Goal: Check status: Check status

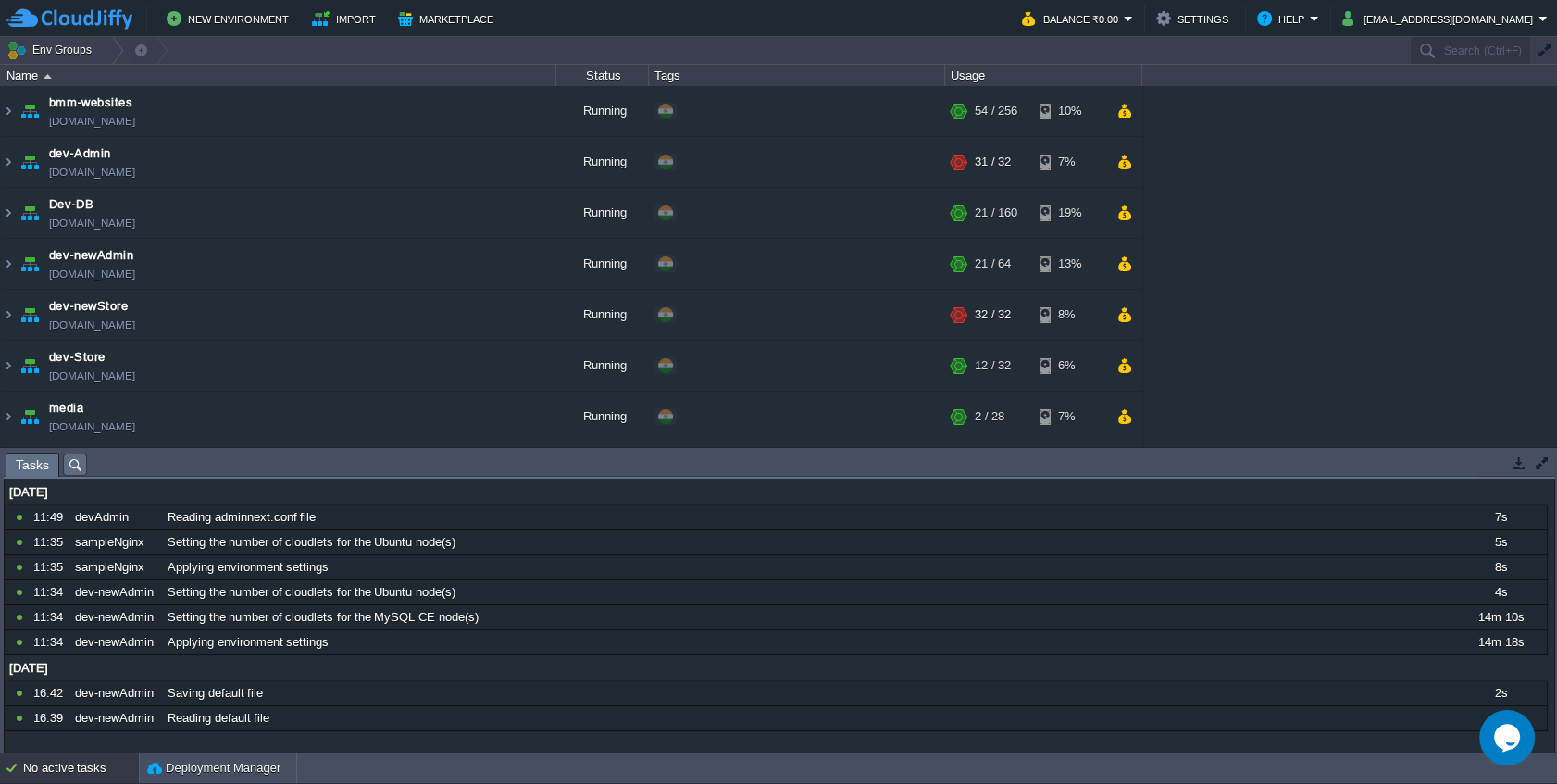
click at [1252, 200] on div "bmm-websites env-0439095.cloudjiffy.net Running + Add to Env Group RAM 21% CPU …" at bounding box center [778, 266] width 1557 height 361
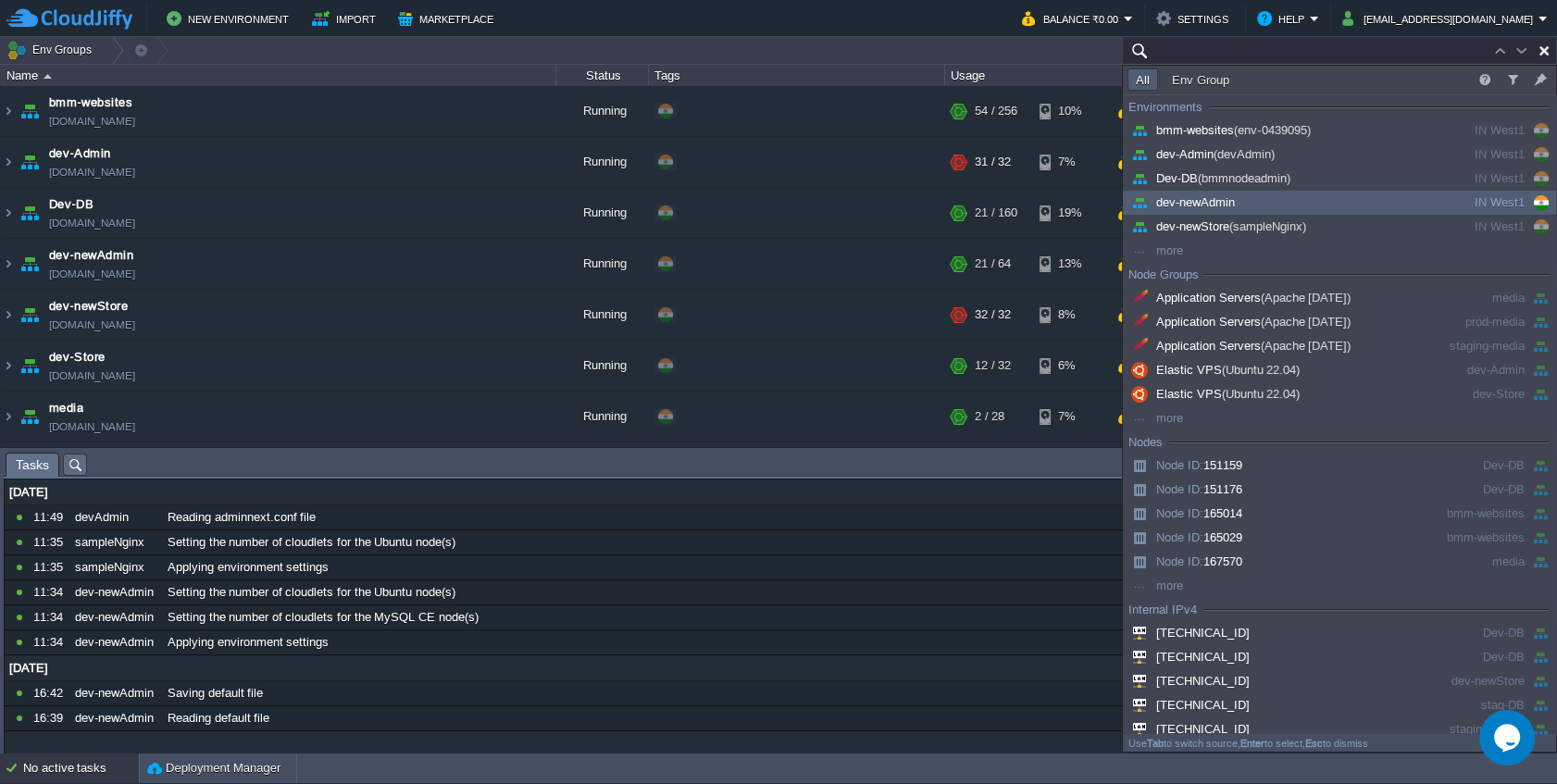
paste input "222985"
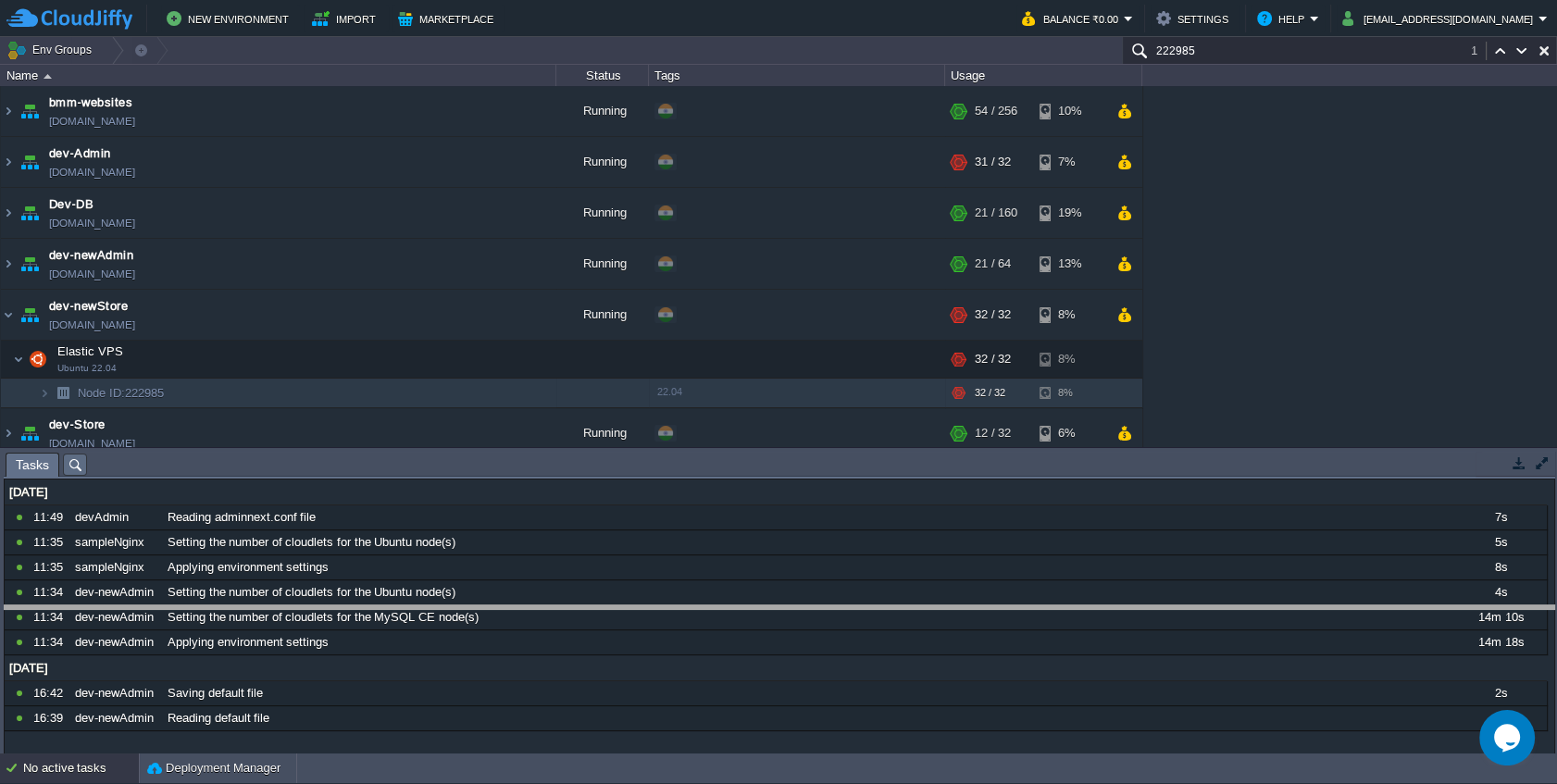
drag, startPoint x: 810, startPoint y: 458, endPoint x: 812, endPoint y: 616, distance: 158.0
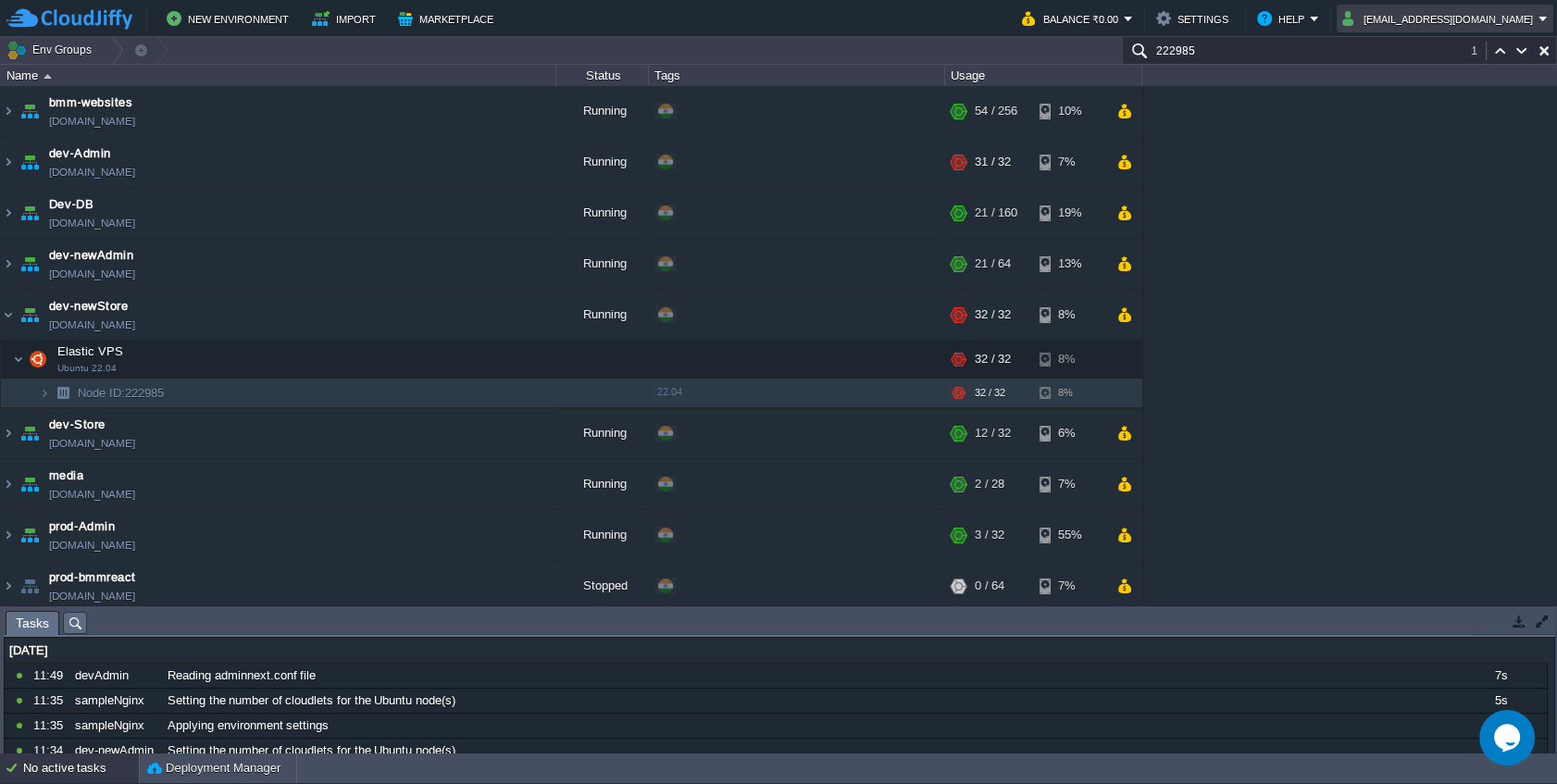
type input "222985"
click at [1534, 19] on button "support@Sunhim.com" at bounding box center [1441, 19] width 197 height 22
click at [1411, 348] on div "bmm-websites env-0439095.cloudjiffy.net Running + Add to Env Group RAM 21% CPU …" at bounding box center [778, 346] width 1557 height 519
click at [1505, 23] on button "support@Sunhim.com" at bounding box center [1441, 19] width 197 height 22
click at [1439, 41] on span "Settings" at bounding box center [1430, 46] width 44 height 14
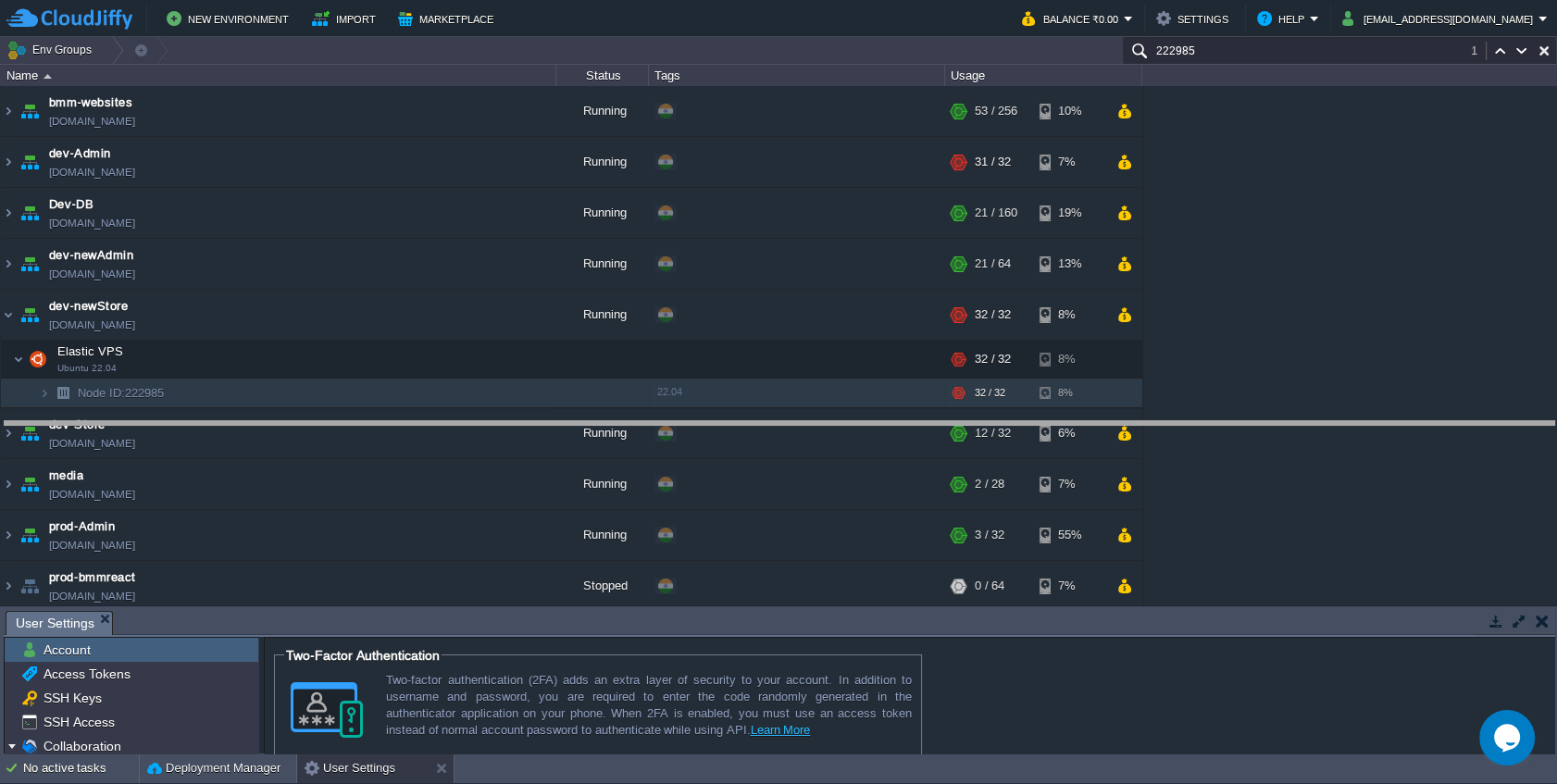
drag, startPoint x: 209, startPoint y: 616, endPoint x: 212, endPoint y: 394, distance: 222.0
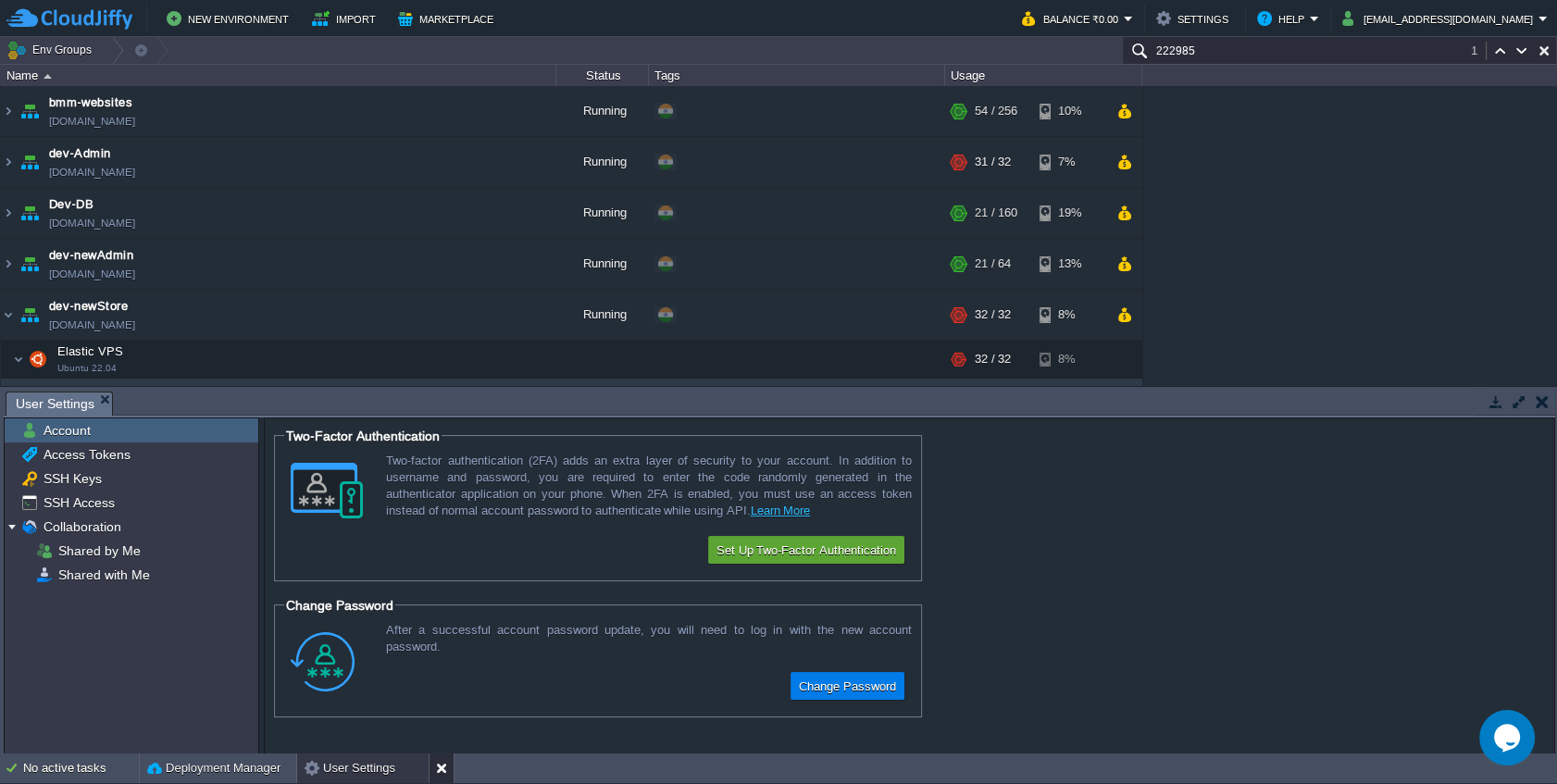
click at [446, 782] on div at bounding box center [441, 768] width 25 height 30
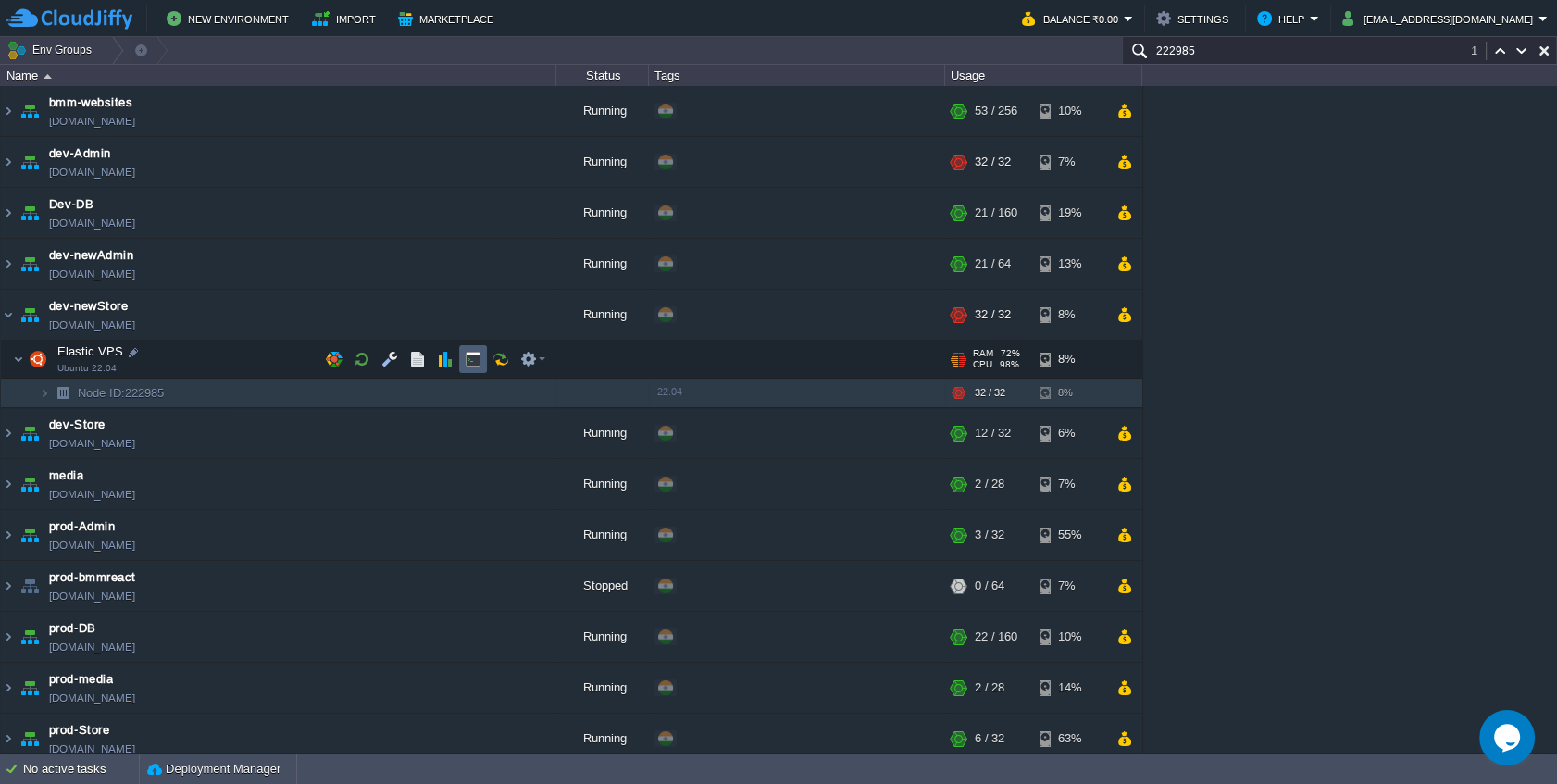
click at [479, 355] on button "button" at bounding box center [473, 360] width 17 height 17
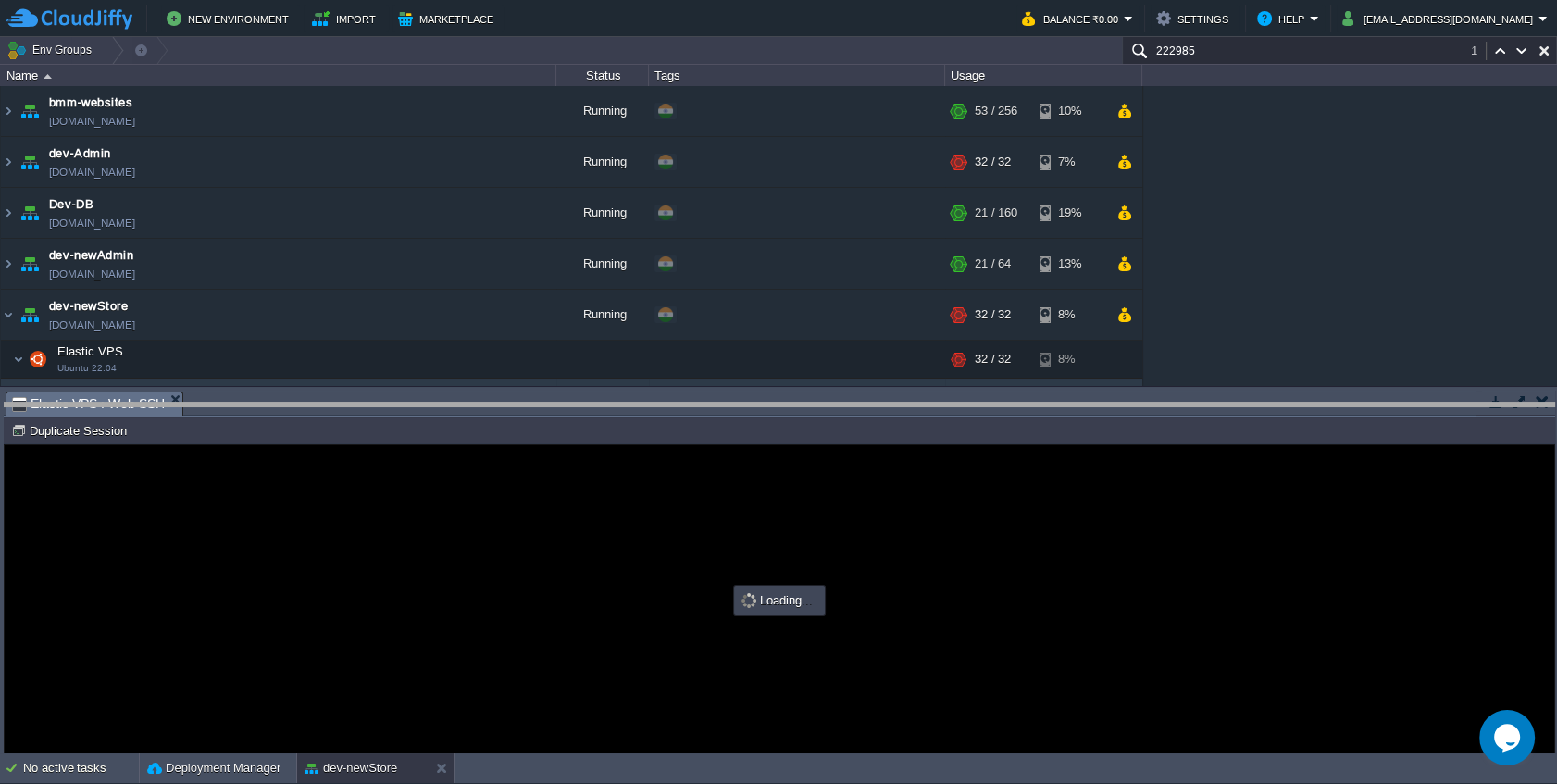
drag, startPoint x: 482, startPoint y: 395, endPoint x: 482, endPoint y: 407, distance: 12.0
click at [482, 407] on body "New Environment Import Marketplace Bonus ₹0.00 Upgrade Account Balance ₹0.00 Se…" at bounding box center [778, 392] width 1557 height 784
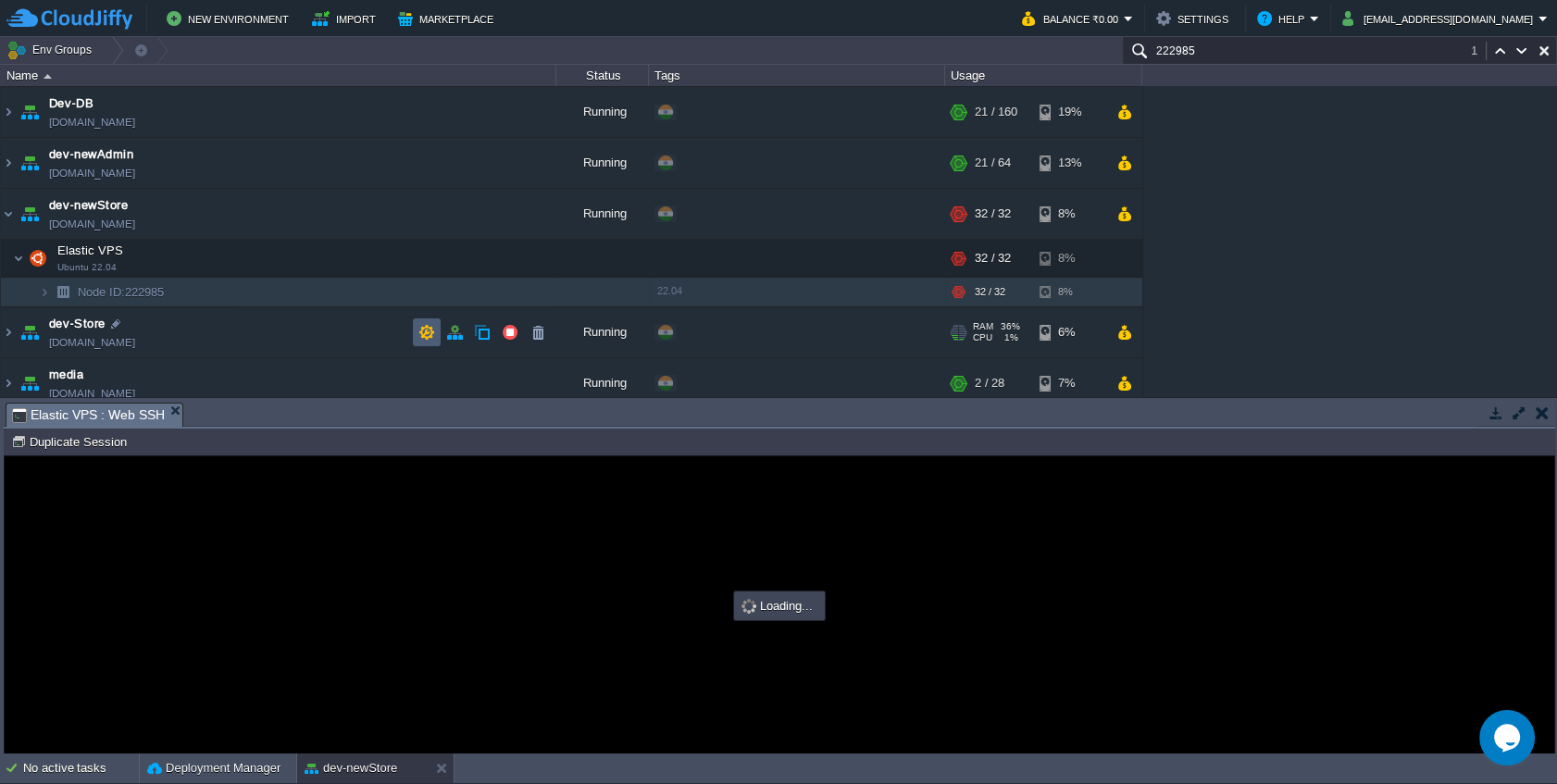
type input "#000000"
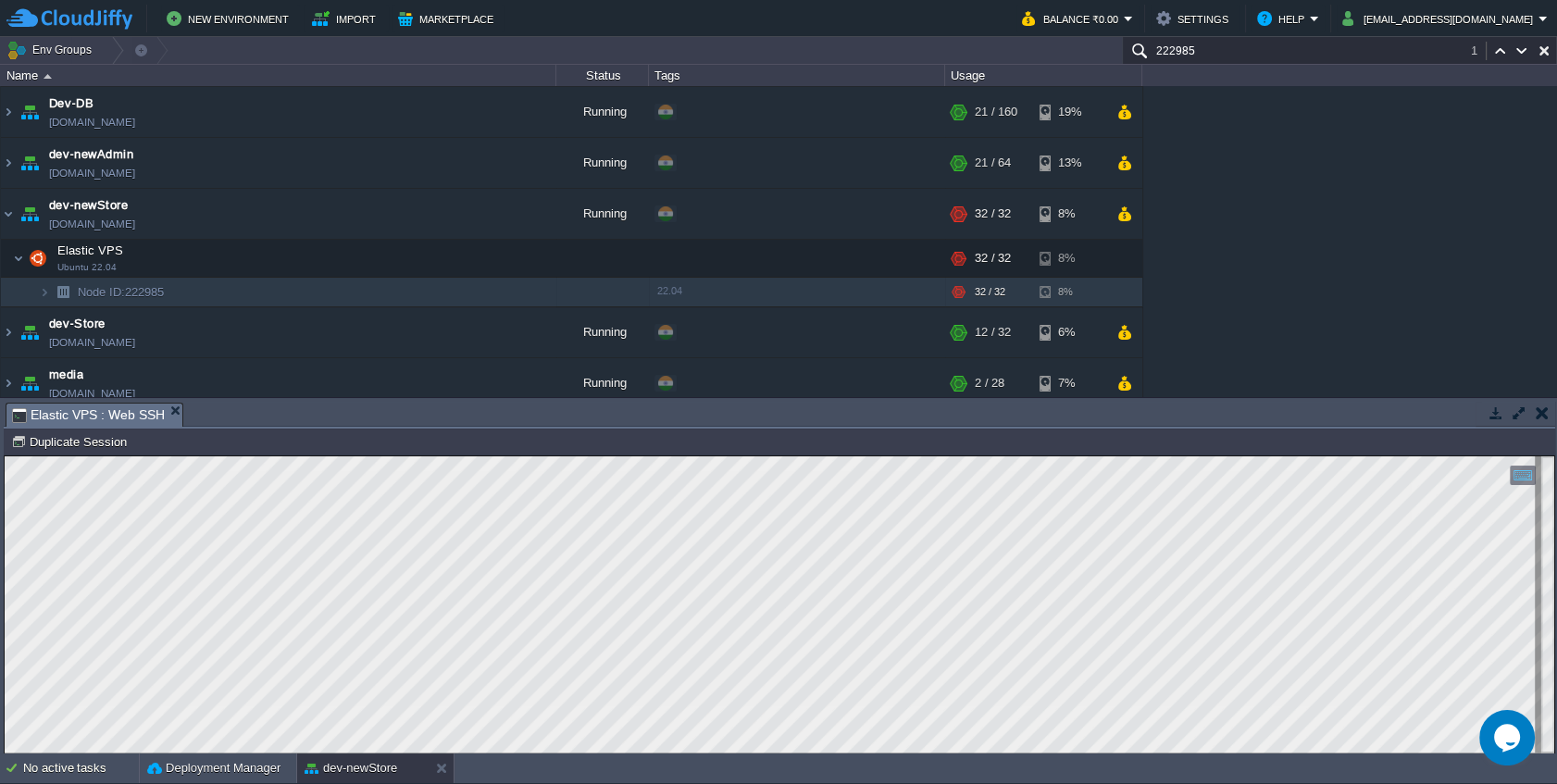
click at [1520, 409] on button "button" at bounding box center [1520, 413] width 17 height 17
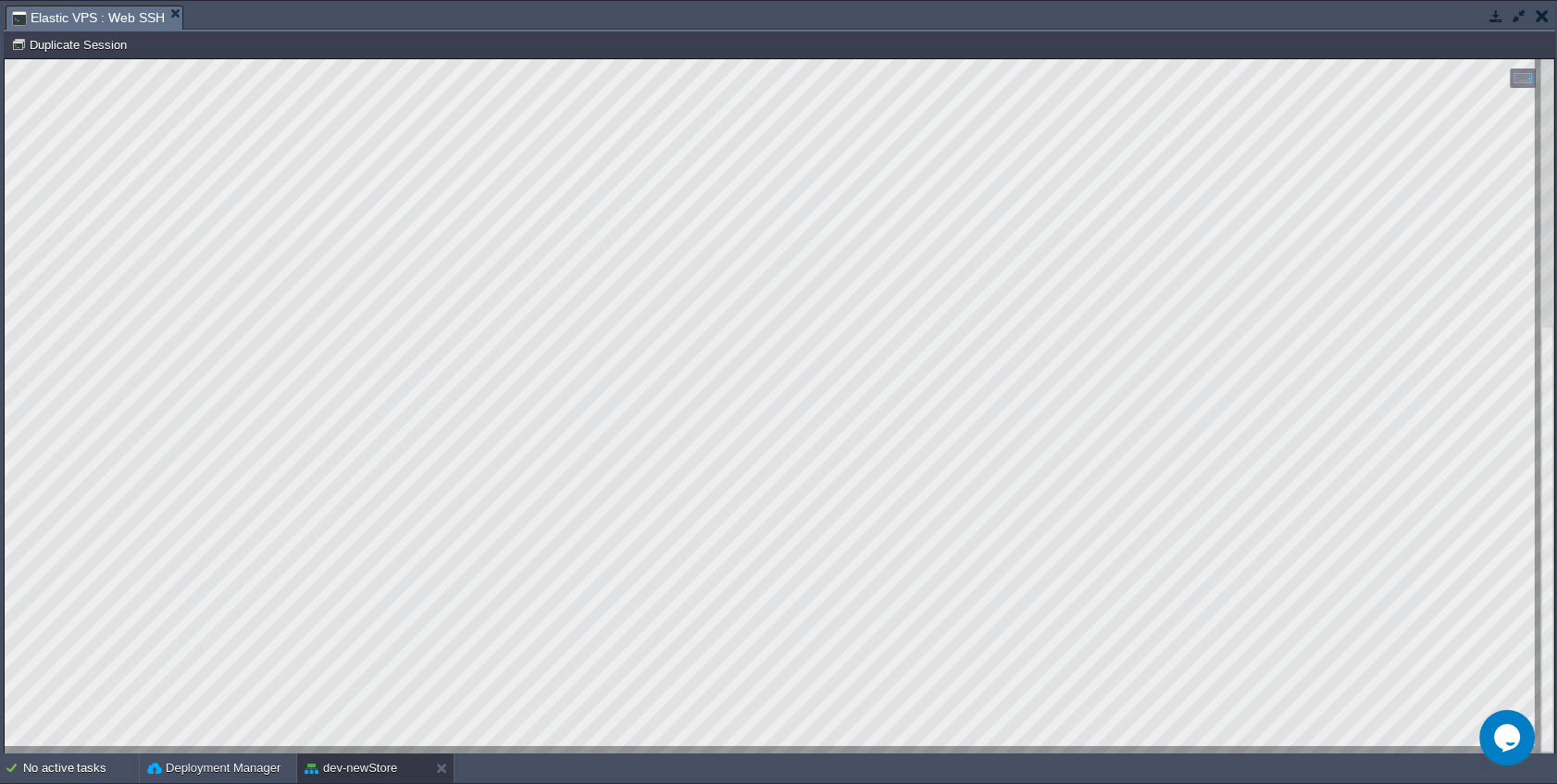
click at [5, 59] on html "Copy: Ctrl + Shift + C Paste: Ctrl + V Settings: Ctrl + Shift + Alt 0" at bounding box center [779, 59] width 1550 height 0
click at [1515, 19] on button "button" at bounding box center [1520, 16] width 17 height 17
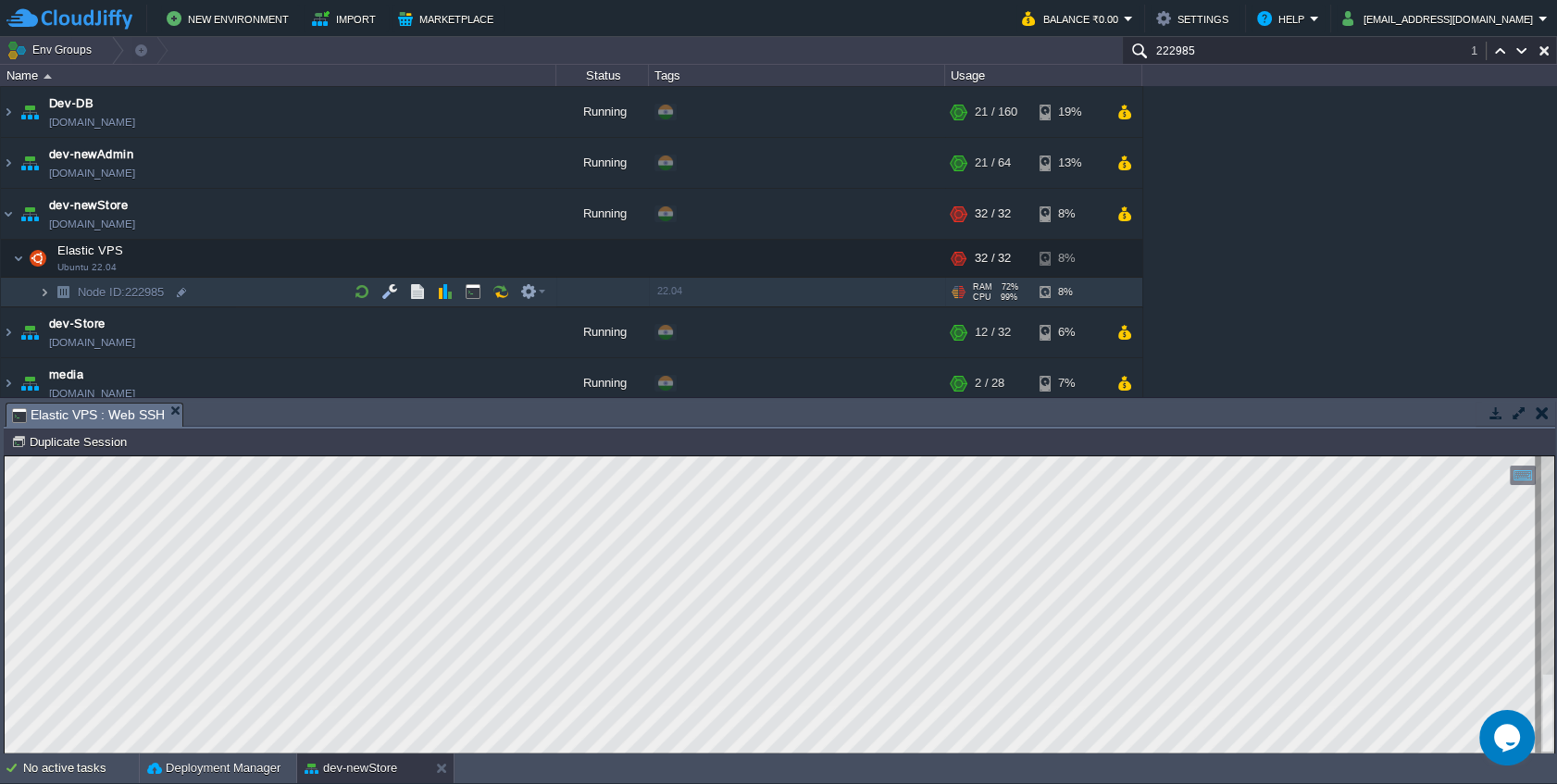
click at [39, 291] on img at bounding box center [45, 291] width 11 height 29
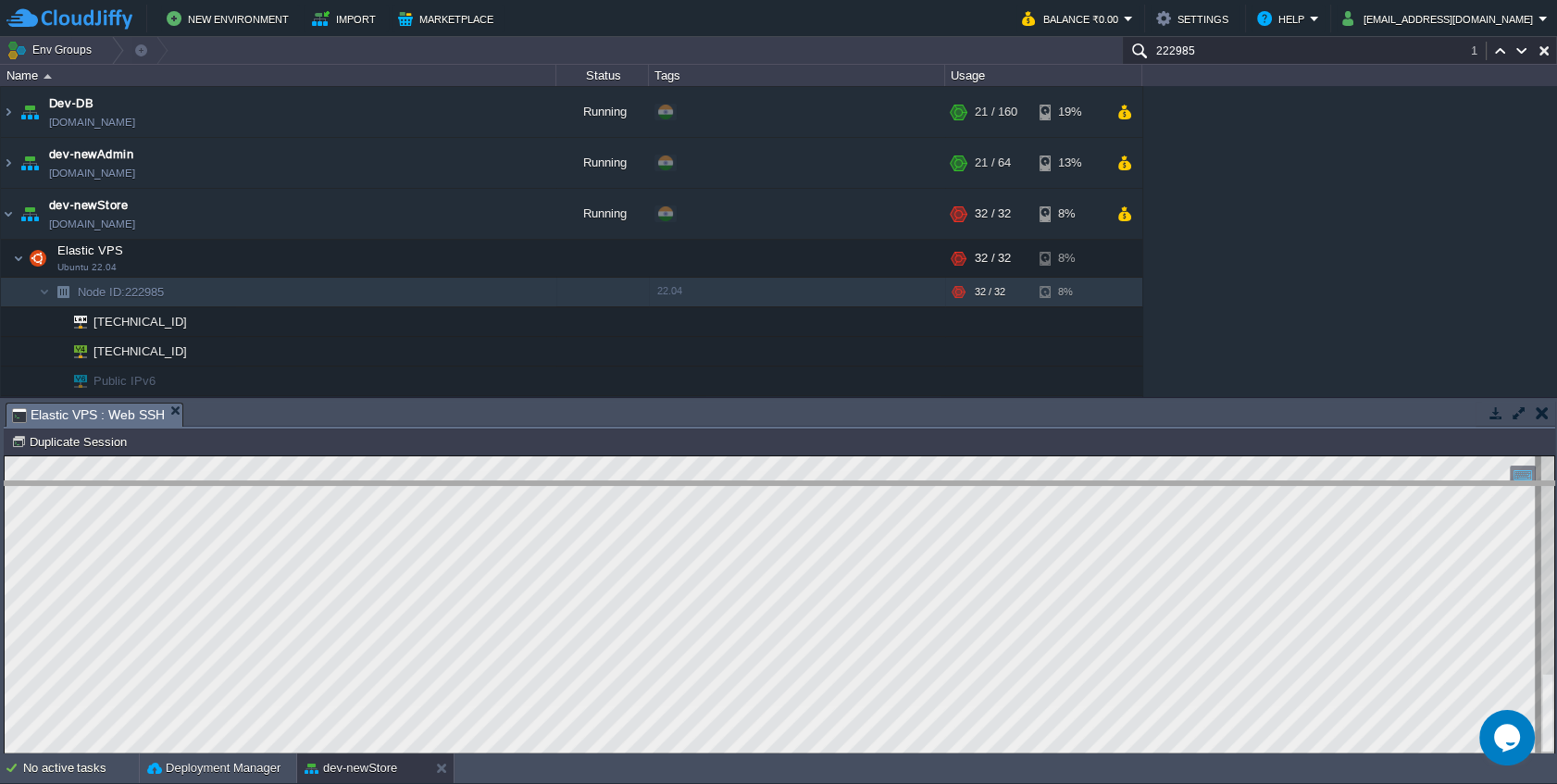
drag, startPoint x: 300, startPoint y: 405, endPoint x: 286, endPoint y: 483, distance: 79.2
click at [286, 483] on body "New Environment Import Marketplace Bonus ₹0.00 Upgrade Account Balance ₹0.00 Se…" at bounding box center [778, 392] width 1557 height 784
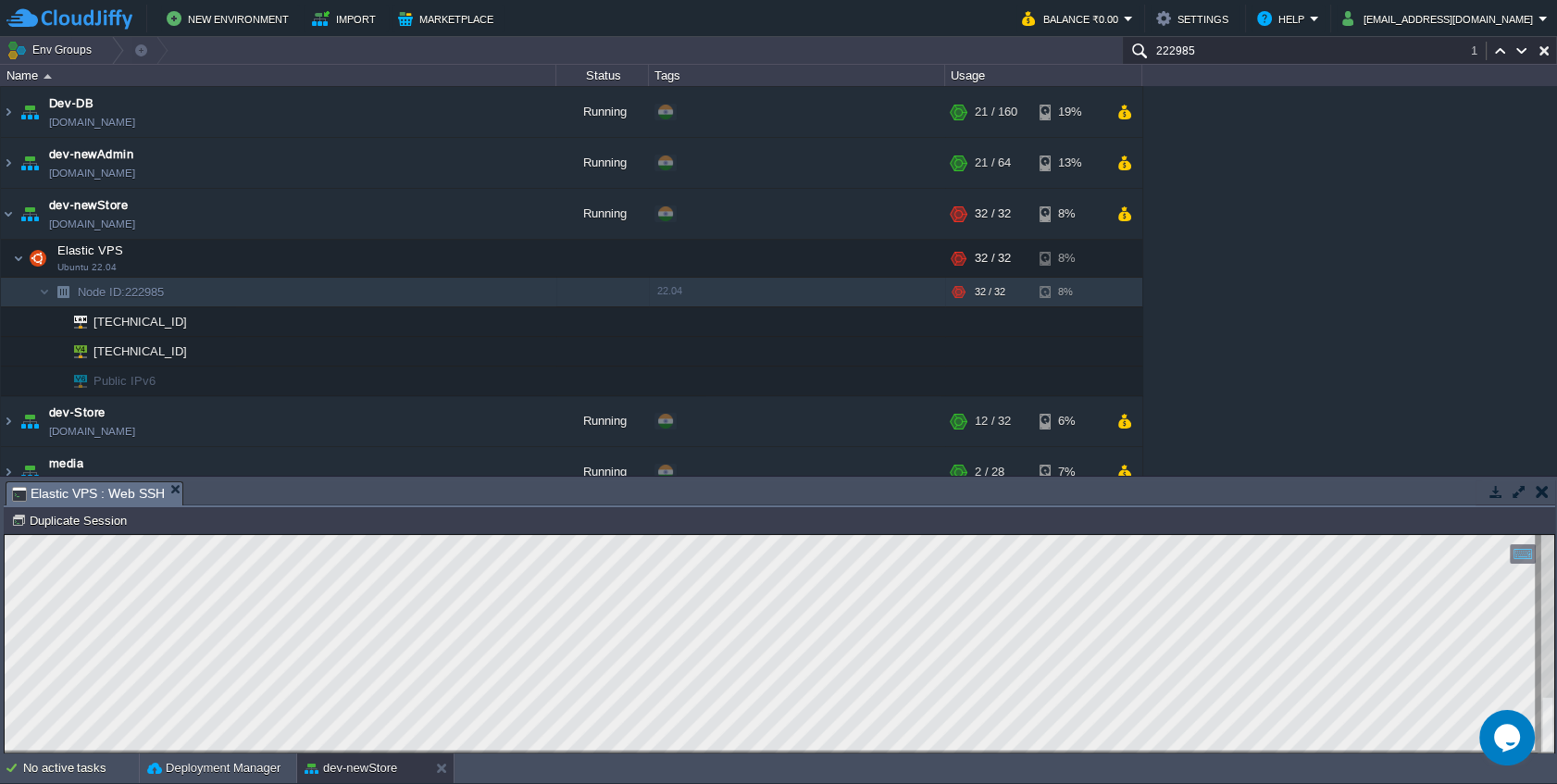
click at [1524, 495] on button "button" at bounding box center [1520, 492] width 17 height 17
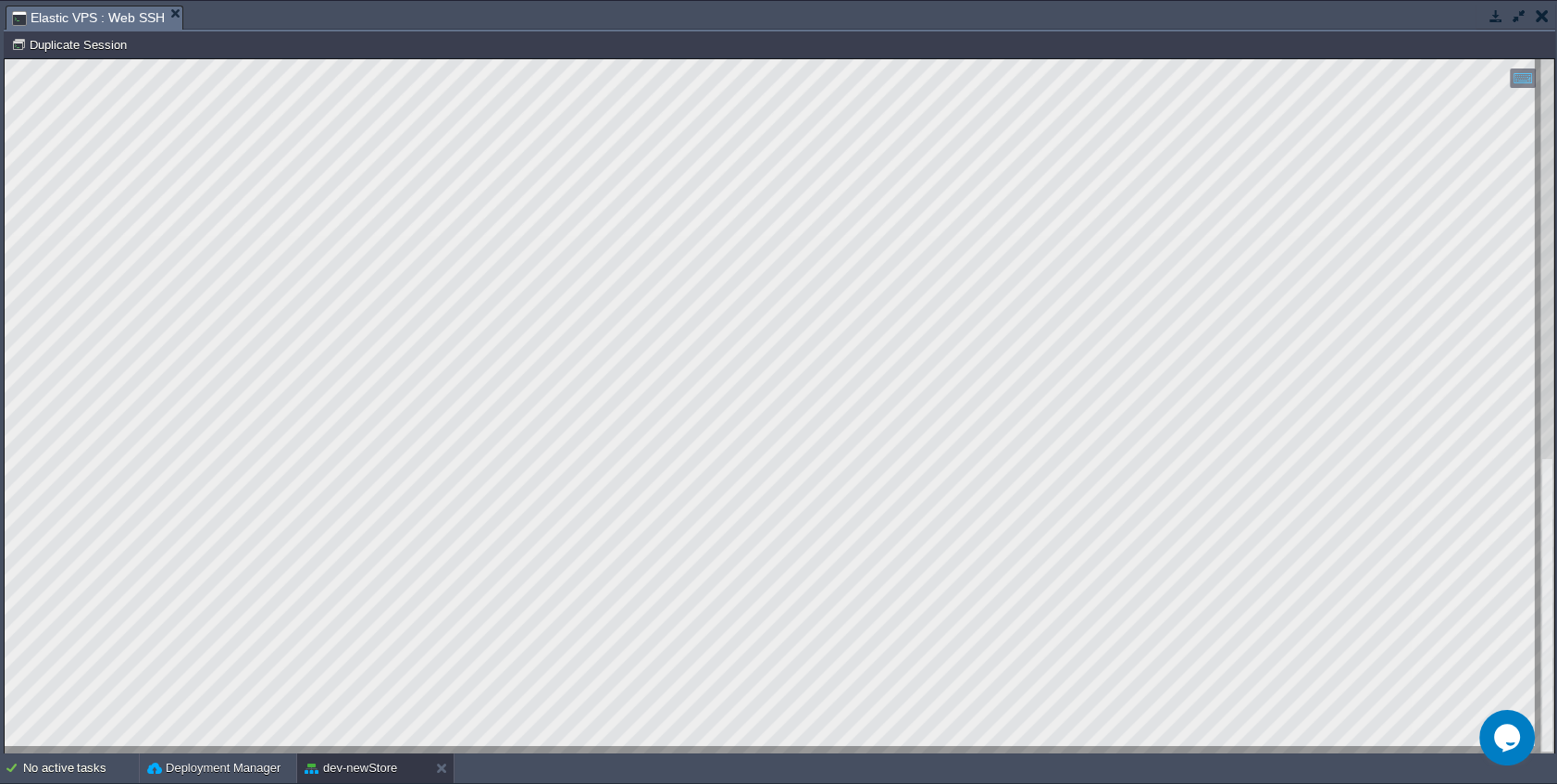
click at [1539, 13] on button "button" at bounding box center [1543, 16] width 13 height 17
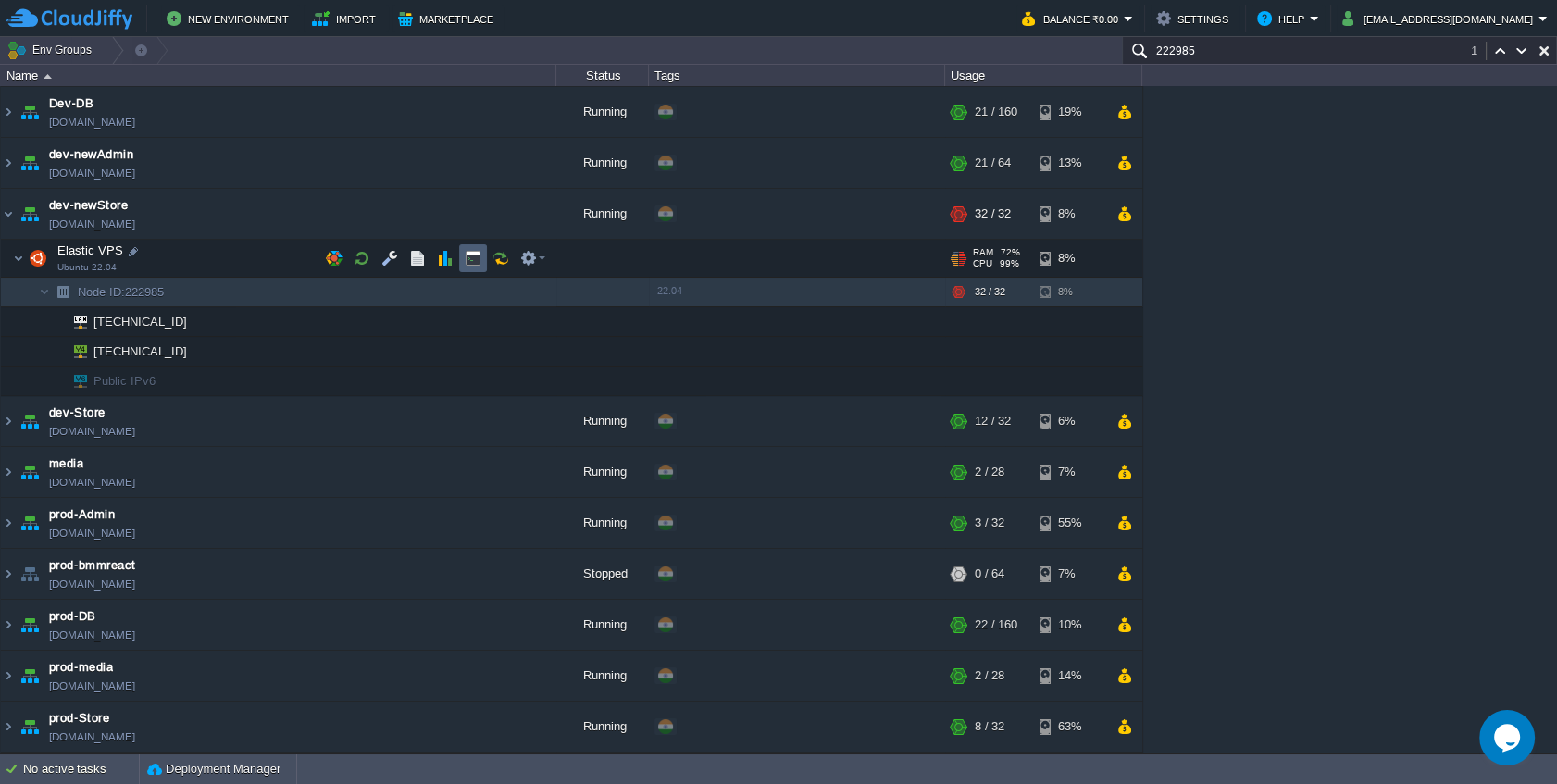
click at [467, 257] on button "button" at bounding box center [473, 259] width 17 height 17
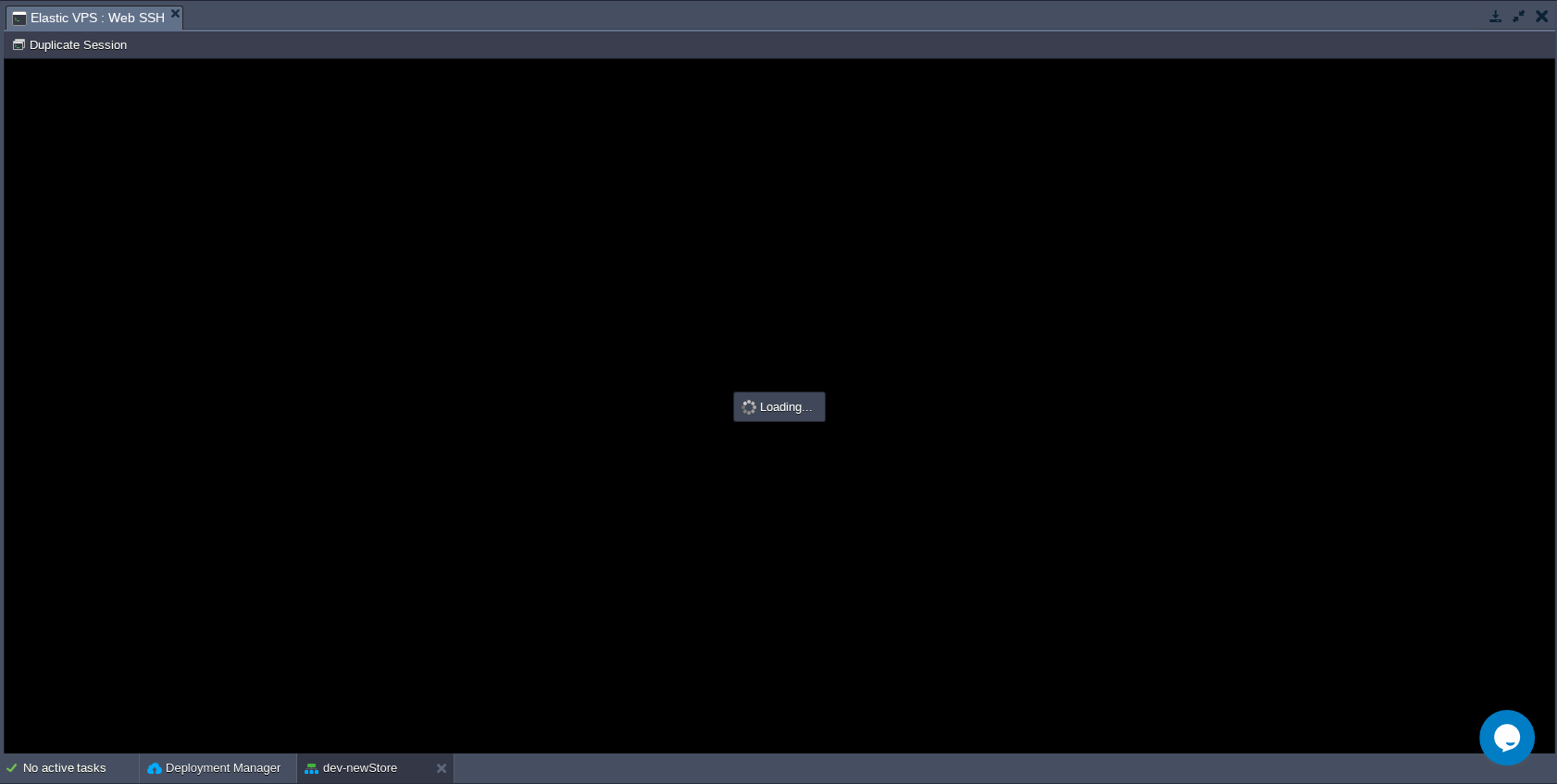
type input "#000000"
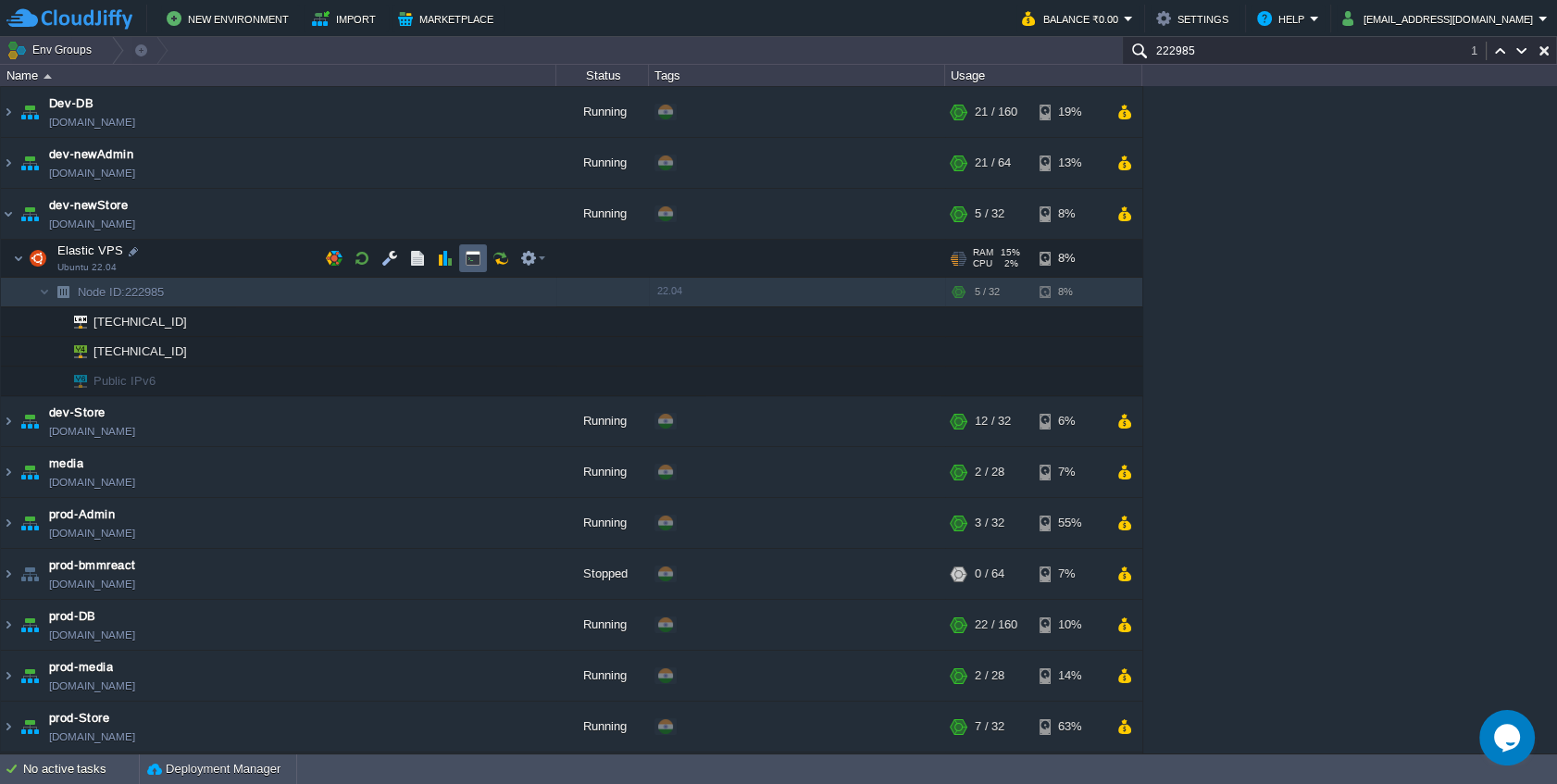
click at [482, 260] on td at bounding box center [473, 259] width 28 height 28
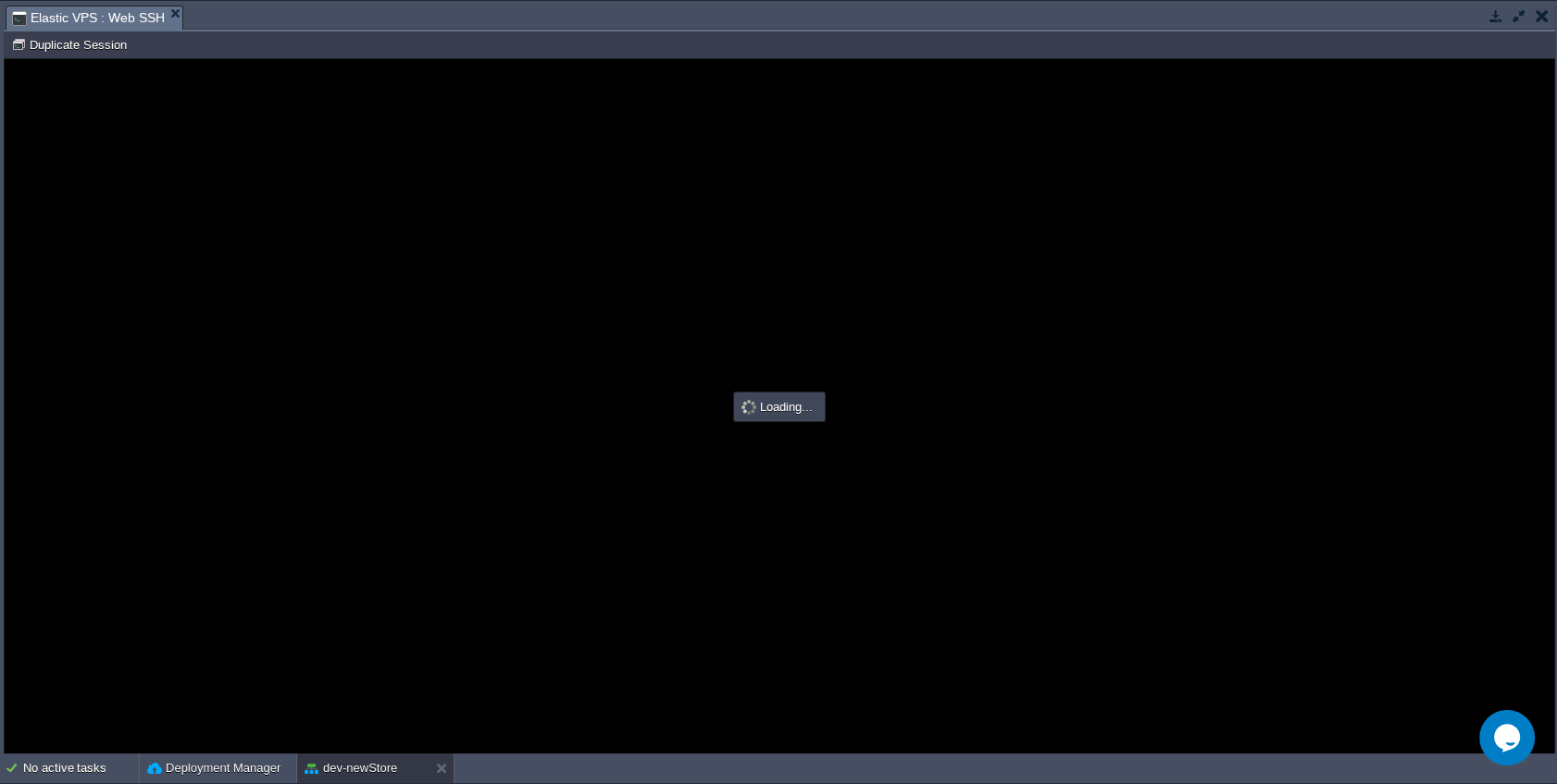
click at [272, 94] on div at bounding box center [779, 406] width 1550 height 694
type input "#000000"
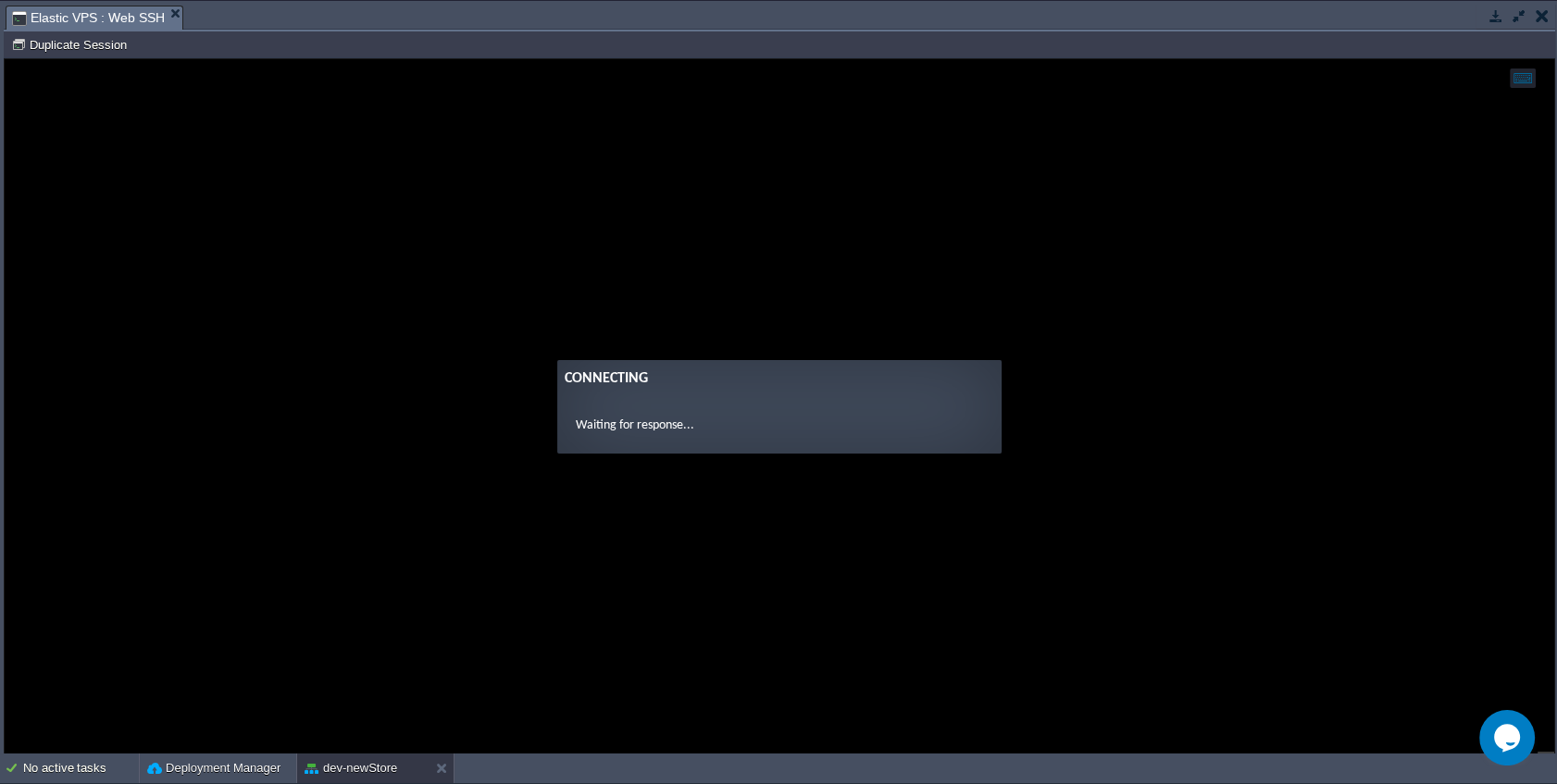
click at [357, 107] on guac-modal "Connecting Waiting for response..." at bounding box center [779, 406] width 1550 height 694
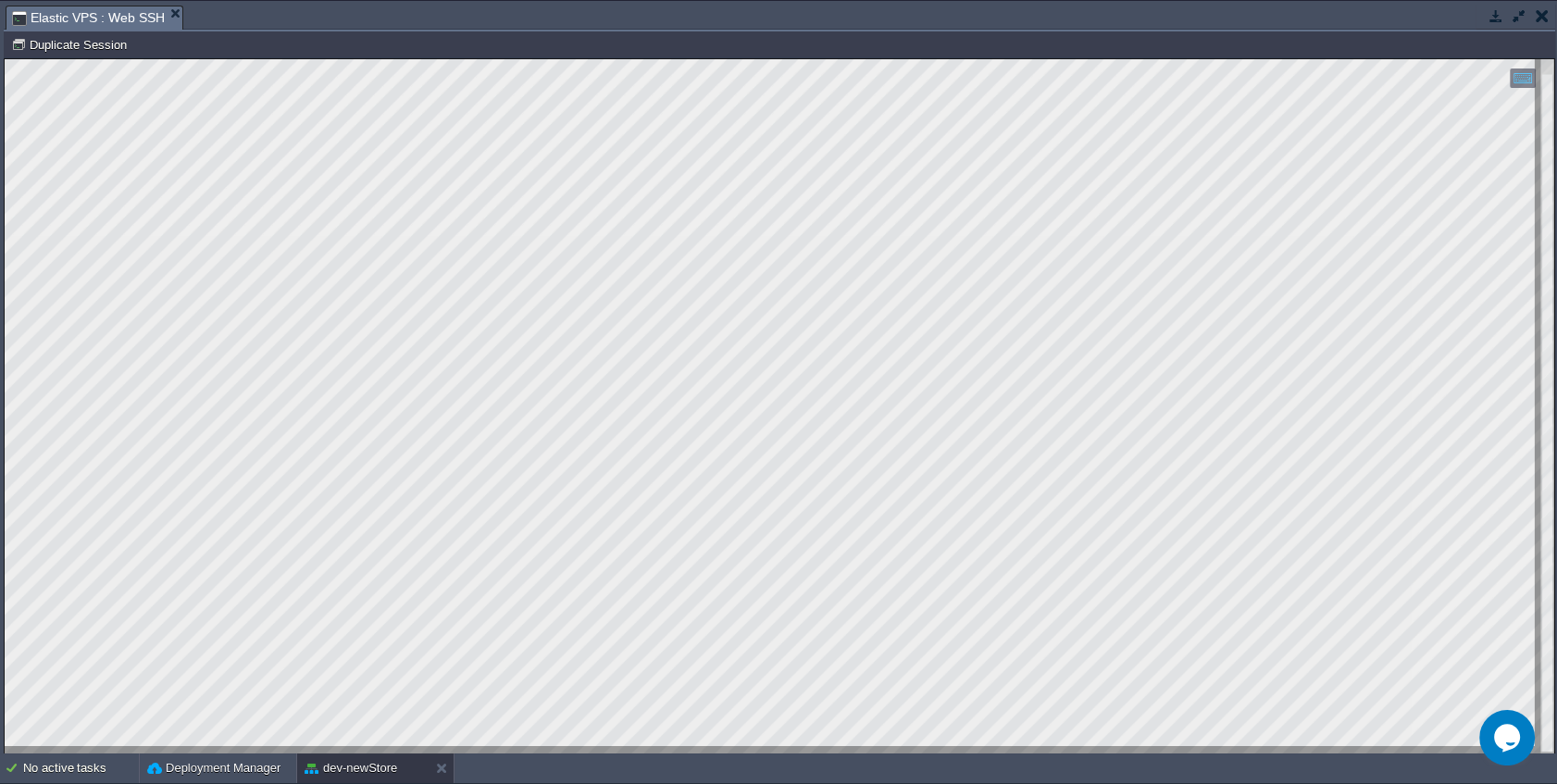
click at [1533, 17] on td at bounding box center [1542, 16] width 23 height 22
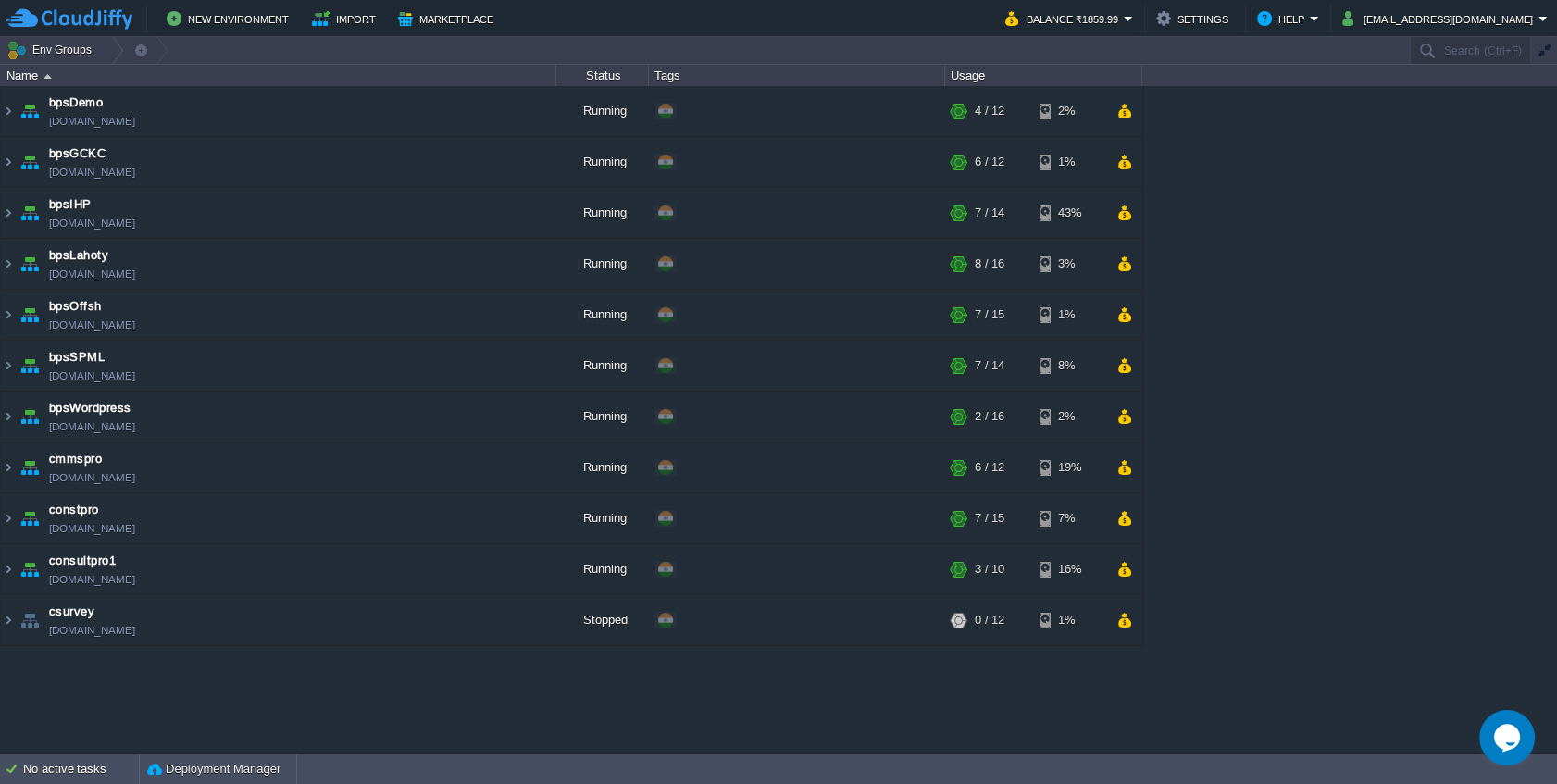
click at [1311, 123] on div "bpsDemo [DOMAIN_NAME] Running + Add to Env Group RAM 29% CPU 1% 4 / 12 2% bpsGC…" at bounding box center [778, 420] width 1557 height 668
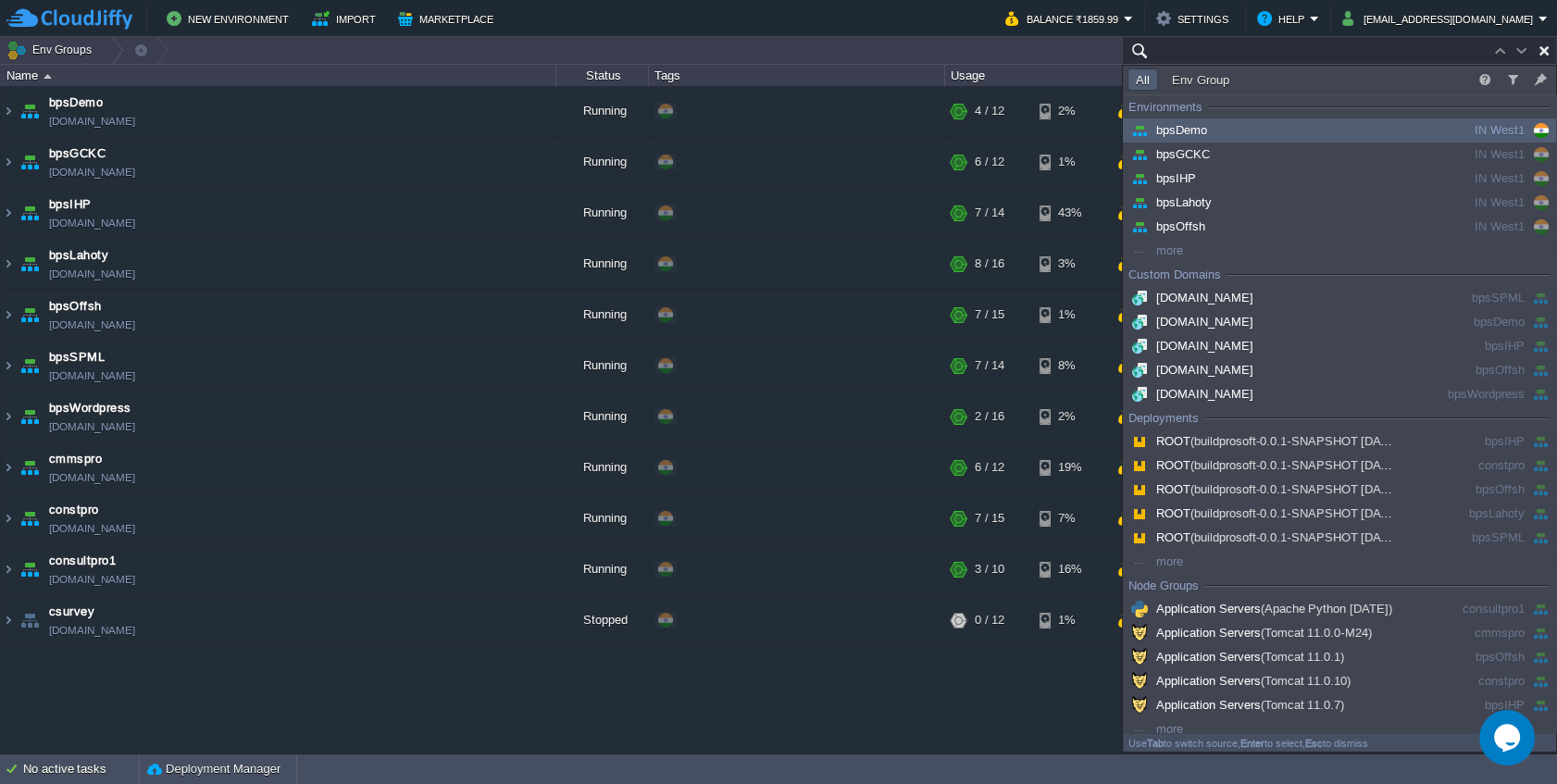
paste input "bpsSPML"
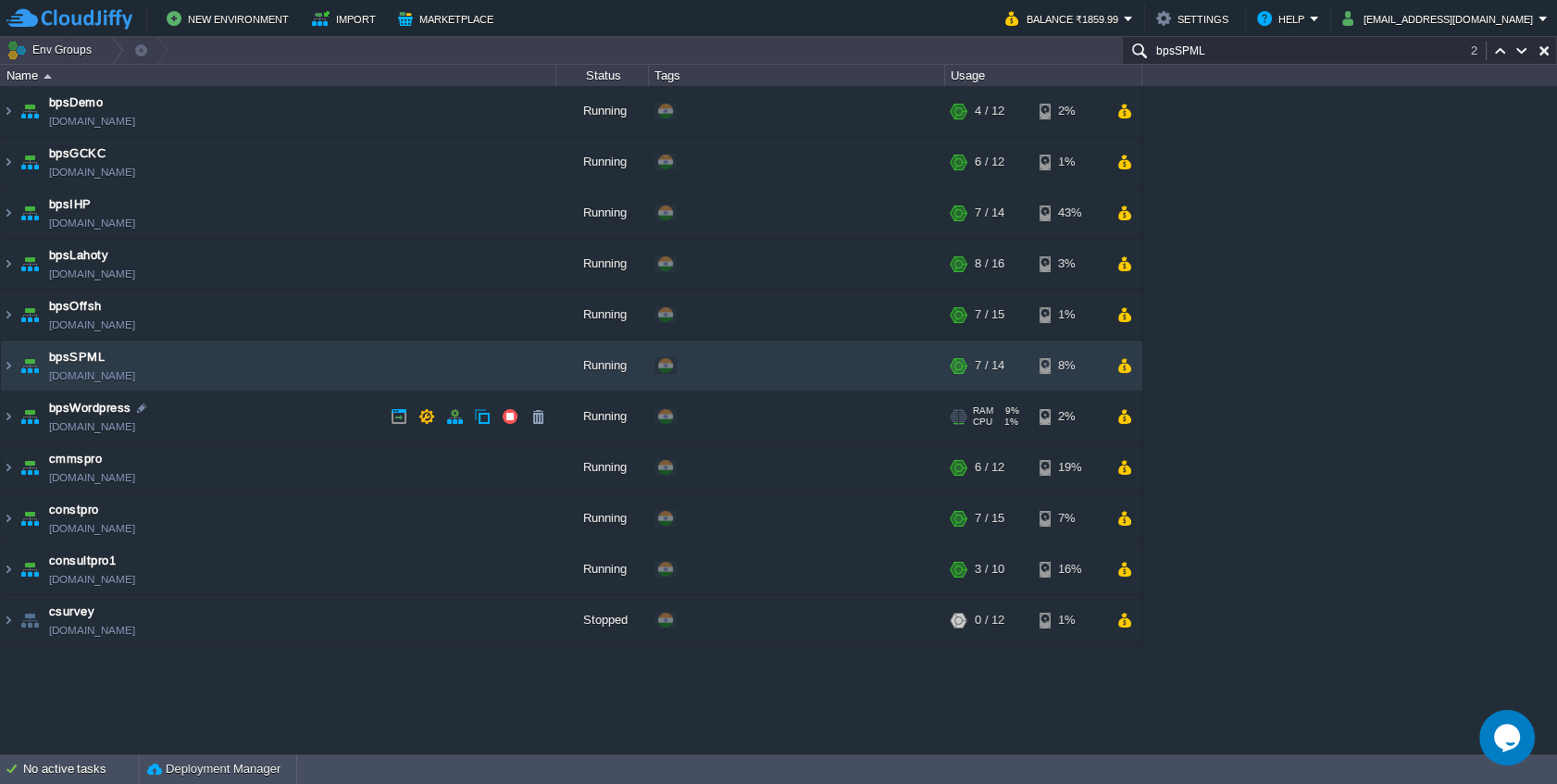
type input "bpsSPML"
click at [201, 361] on td "bpsSPML [DOMAIN_NAME]" at bounding box center [278, 366] width 556 height 51
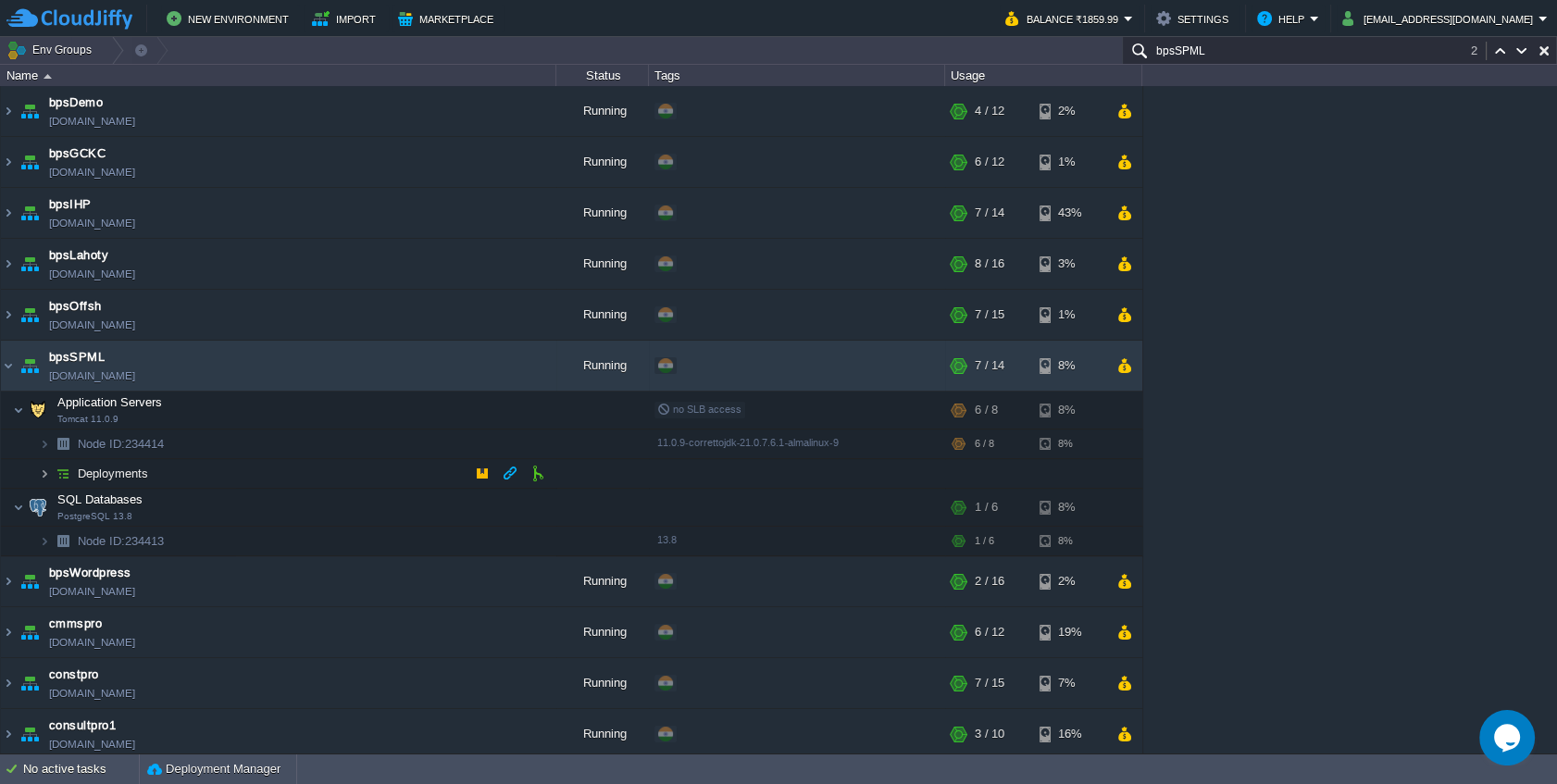
click at [45, 466] on img at bounding box center [45, 473] width 11 height 29
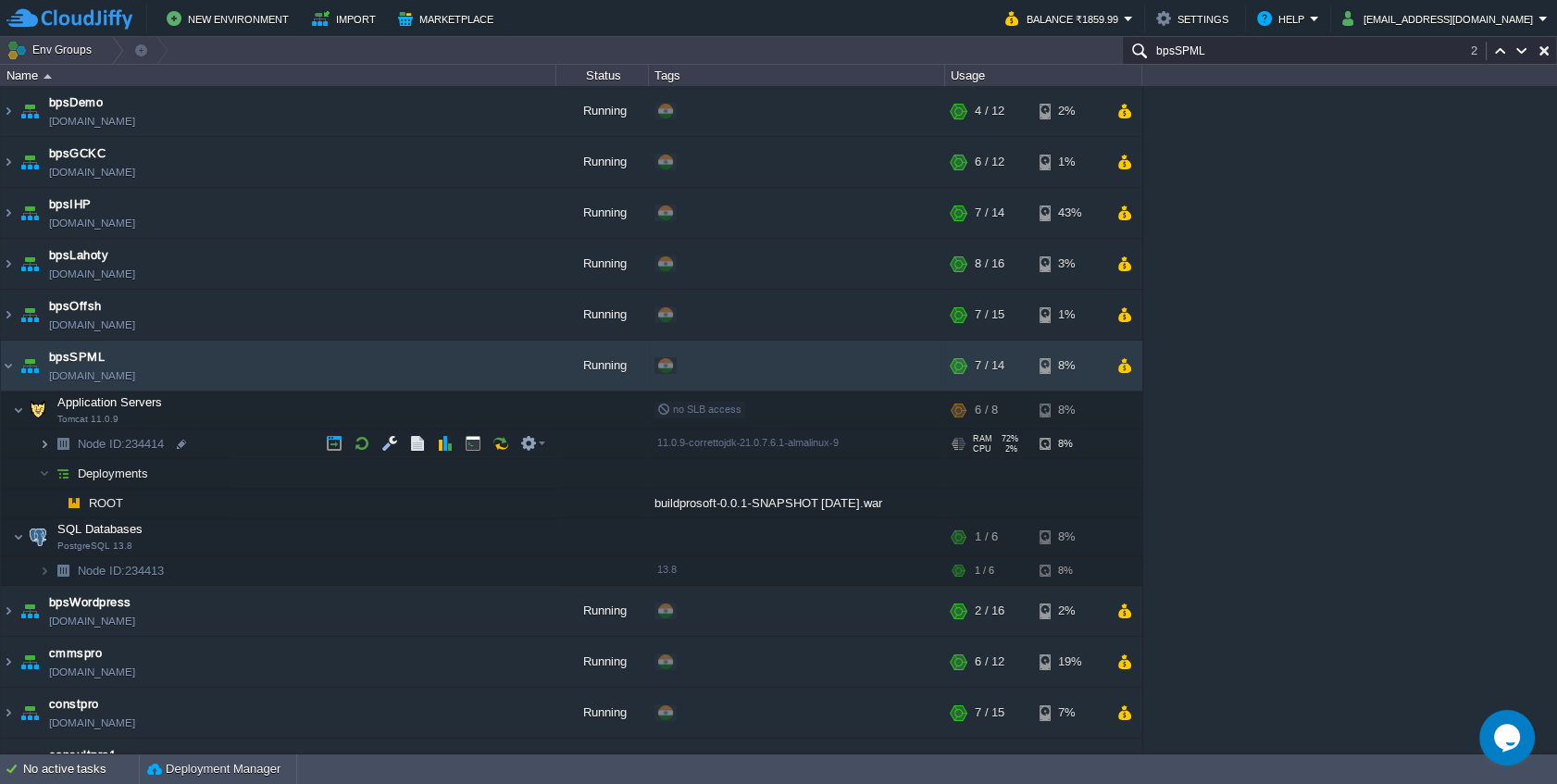
click at [45, 447] on img at bounding box center [45, 444] width 11 height 29
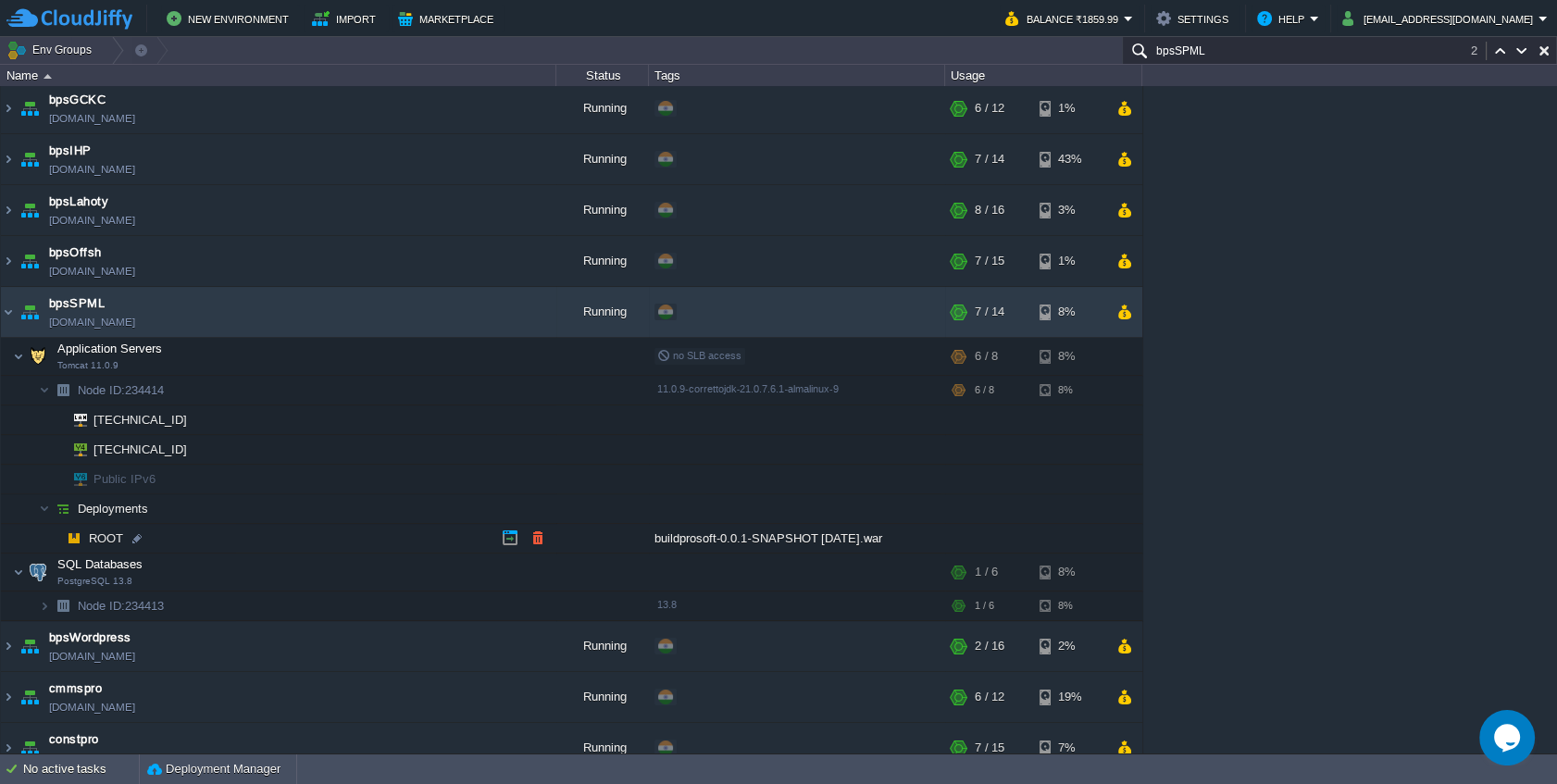
scroll to position [101, 0]
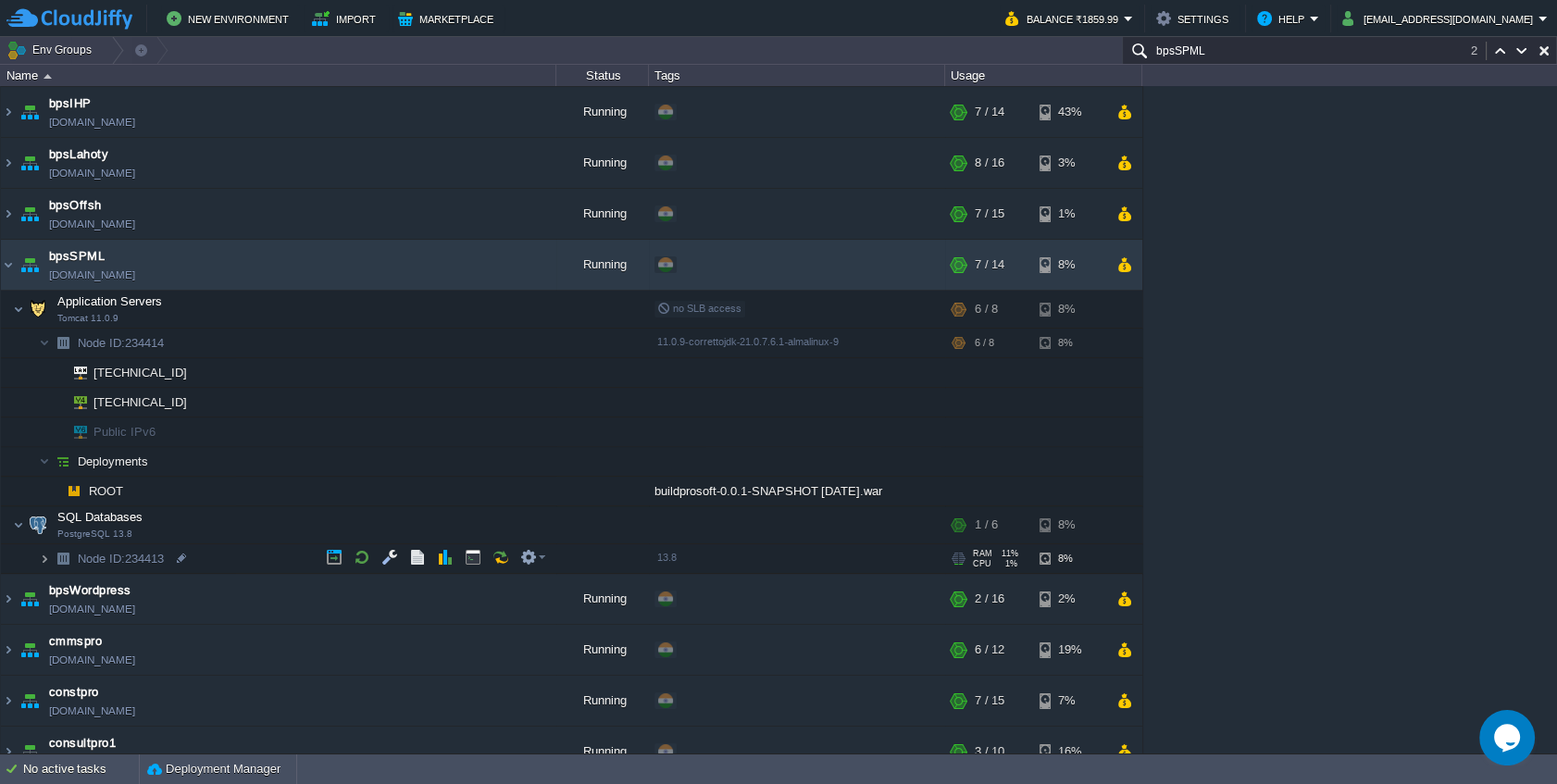
click at [43, 558] on img at bounding box center [45, 558] width 11 height 29
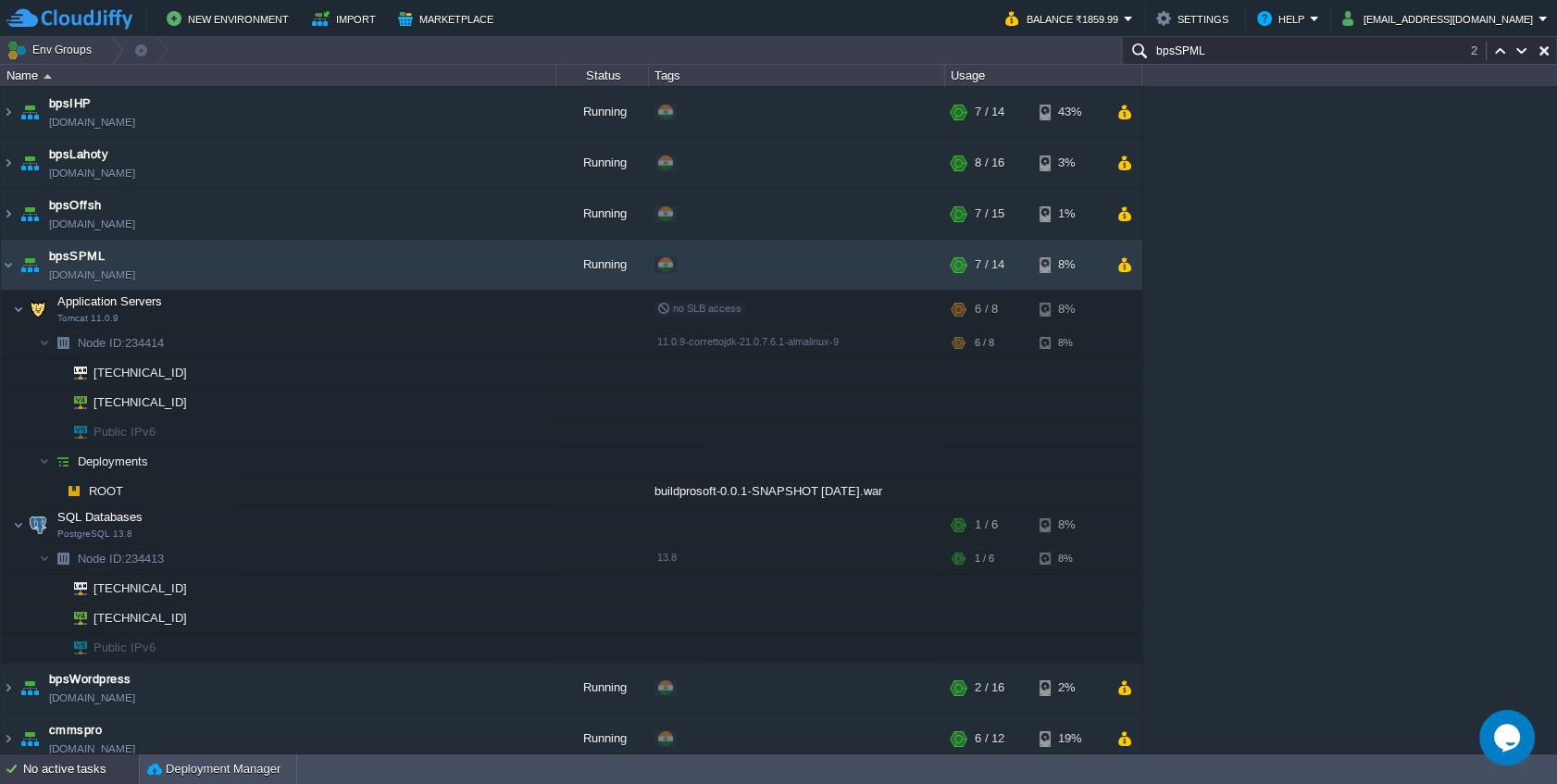
click at [77, 783] on div "No active tasks" at bounding box center [82, 769] width 116 height 30
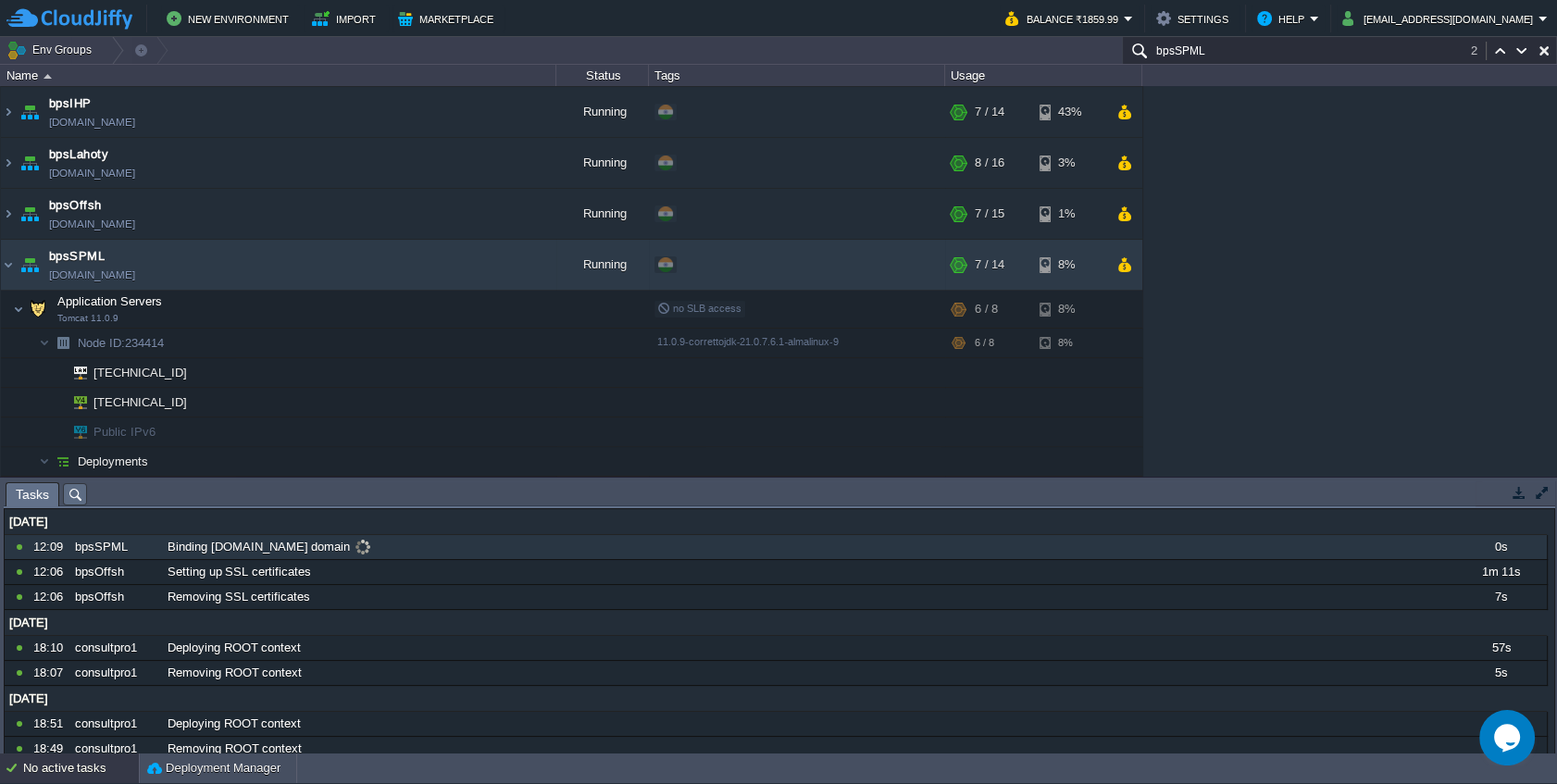
click at [528, 542] on div "Binding [DOMAIN_NAME] domain" at bounding box center [808, 547] width 1291 height 24
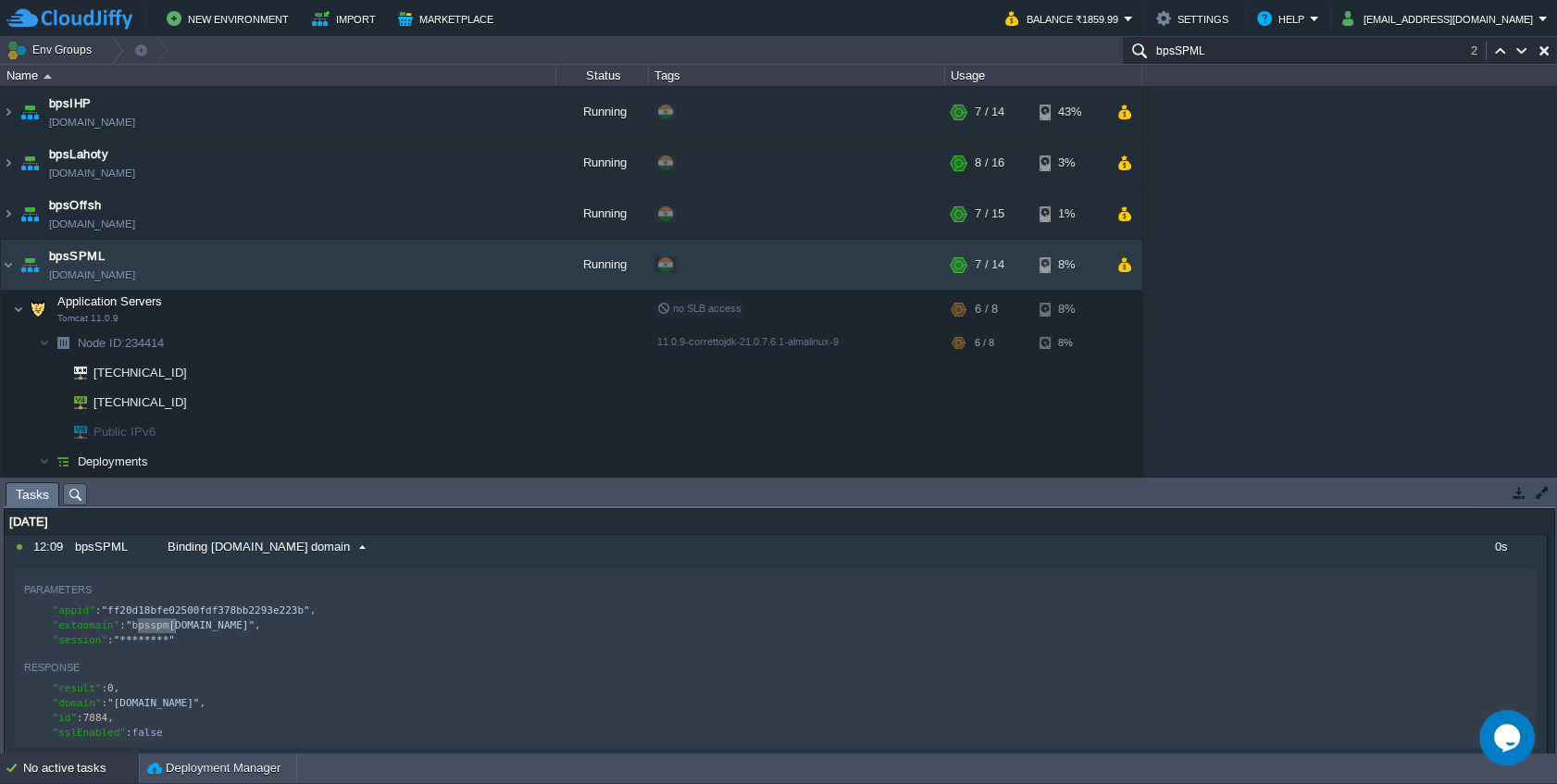
scroll to position [6, 0]
type textarea "[DOMAIN_NAME]"
drag, startPoint x: 140, startPoint y: 624, endPoint x: 271, endPoint y: 595, distance: 134.2
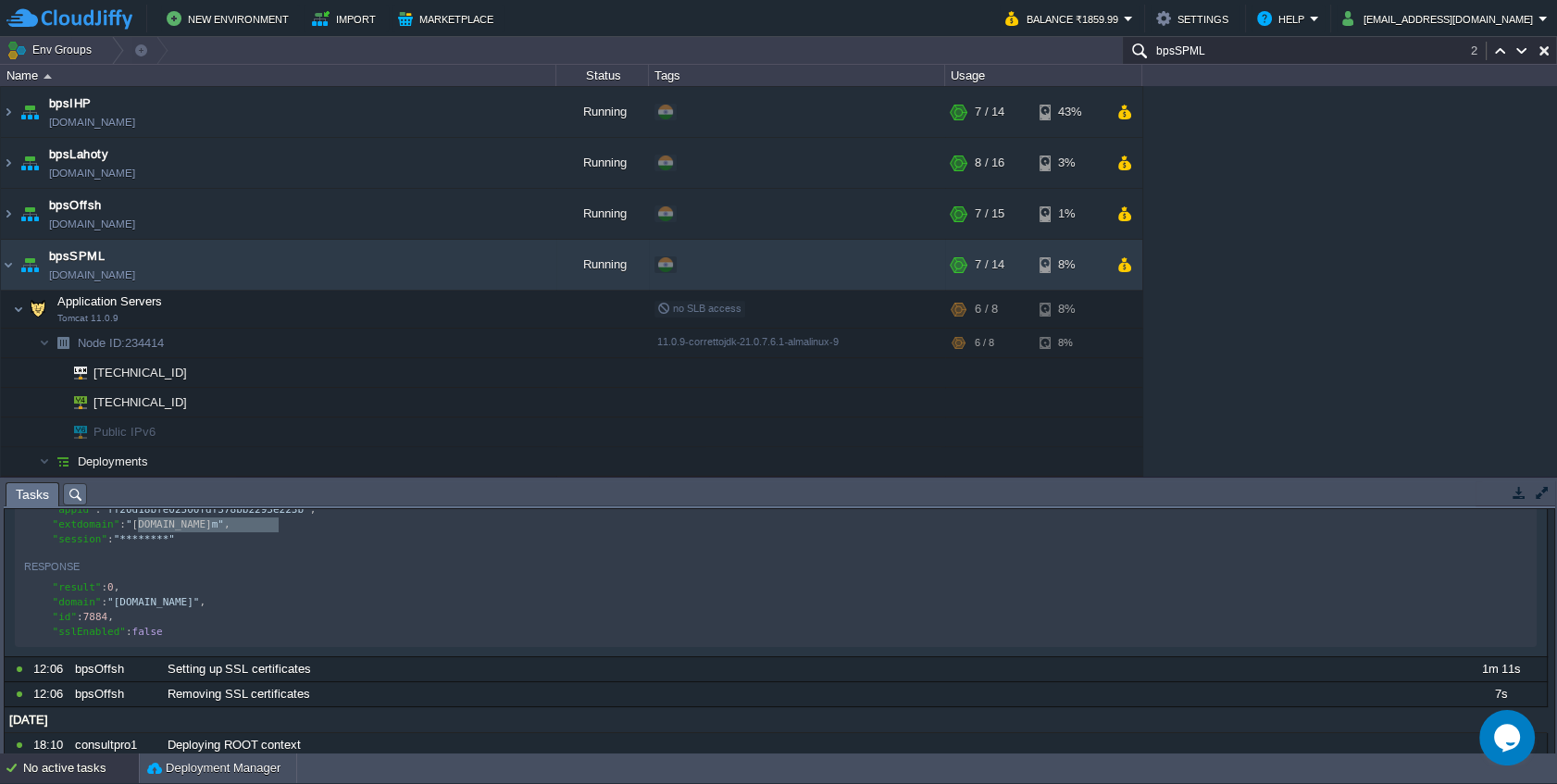
scroll to position [0, 0]
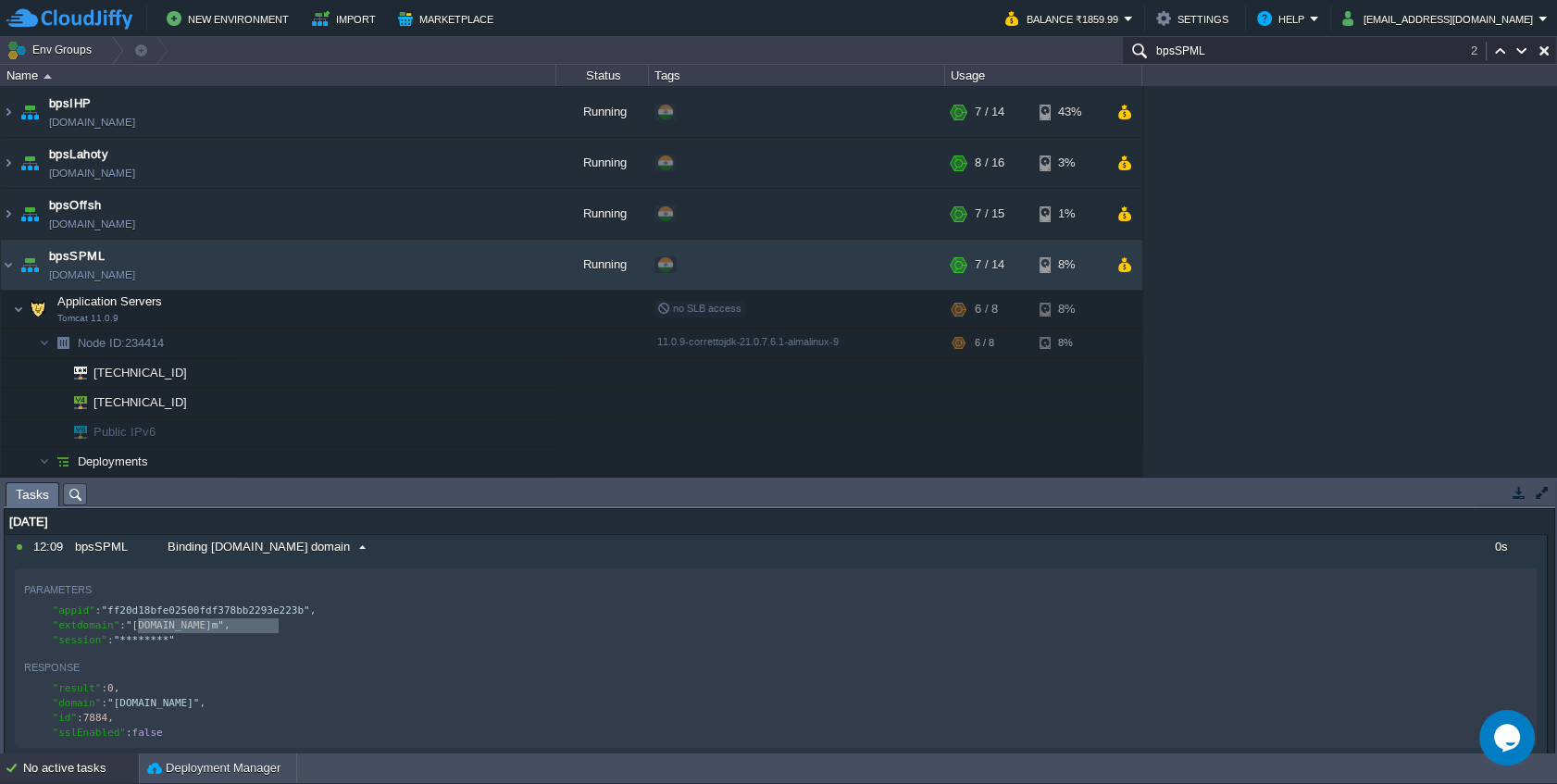
click at [350, 551] on span "Binding [DOMAIN_NAME] domain" at bounding box center [259, 547] width 183 height 17
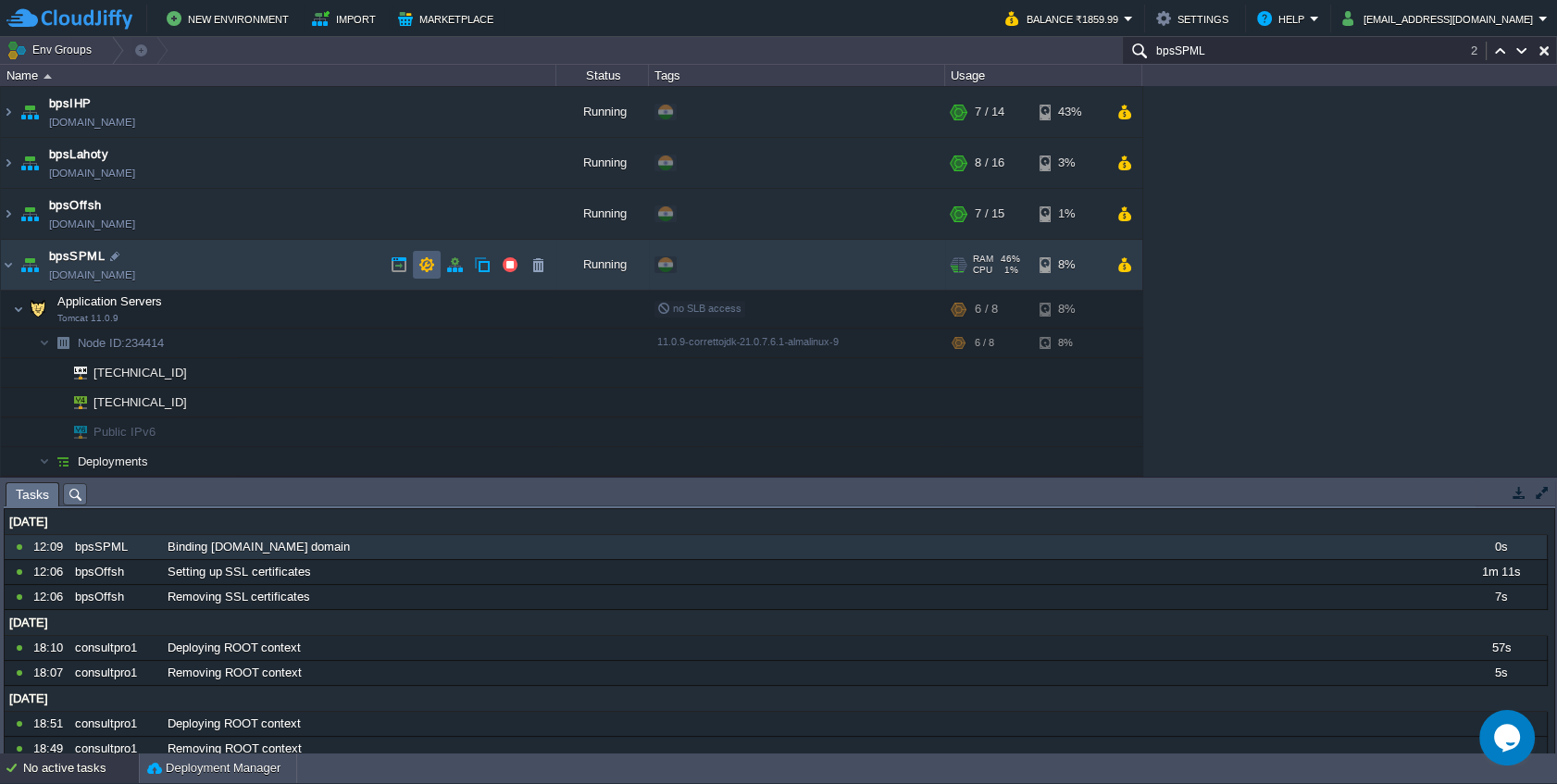
click at [425, 272] on button "button" at bounding box center [427, 265] width 17 height 17
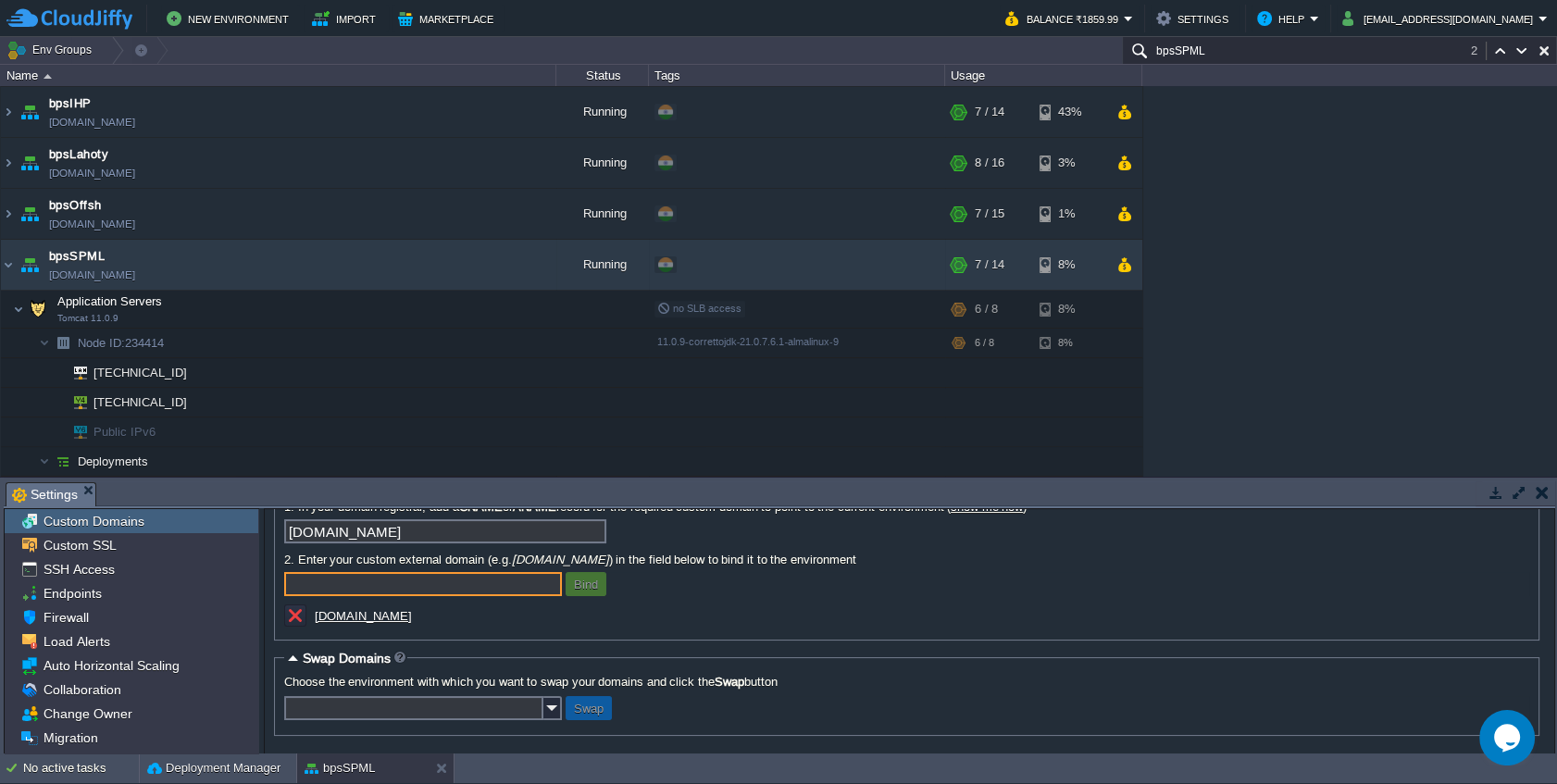
scroll to position [101, 0]
click at [412, 623] on u "[DOMAIN_NAME]" at bounding box center [363, 615] width 97 height 14
click at [58, 783] on div "No active tasks Deployment Manager bpsSPML" at bounding box center [778, 768] width 1557 height 31
click at [86, 782] on div "No active tasks" at bounding box center [82, 768] width 116 height 30
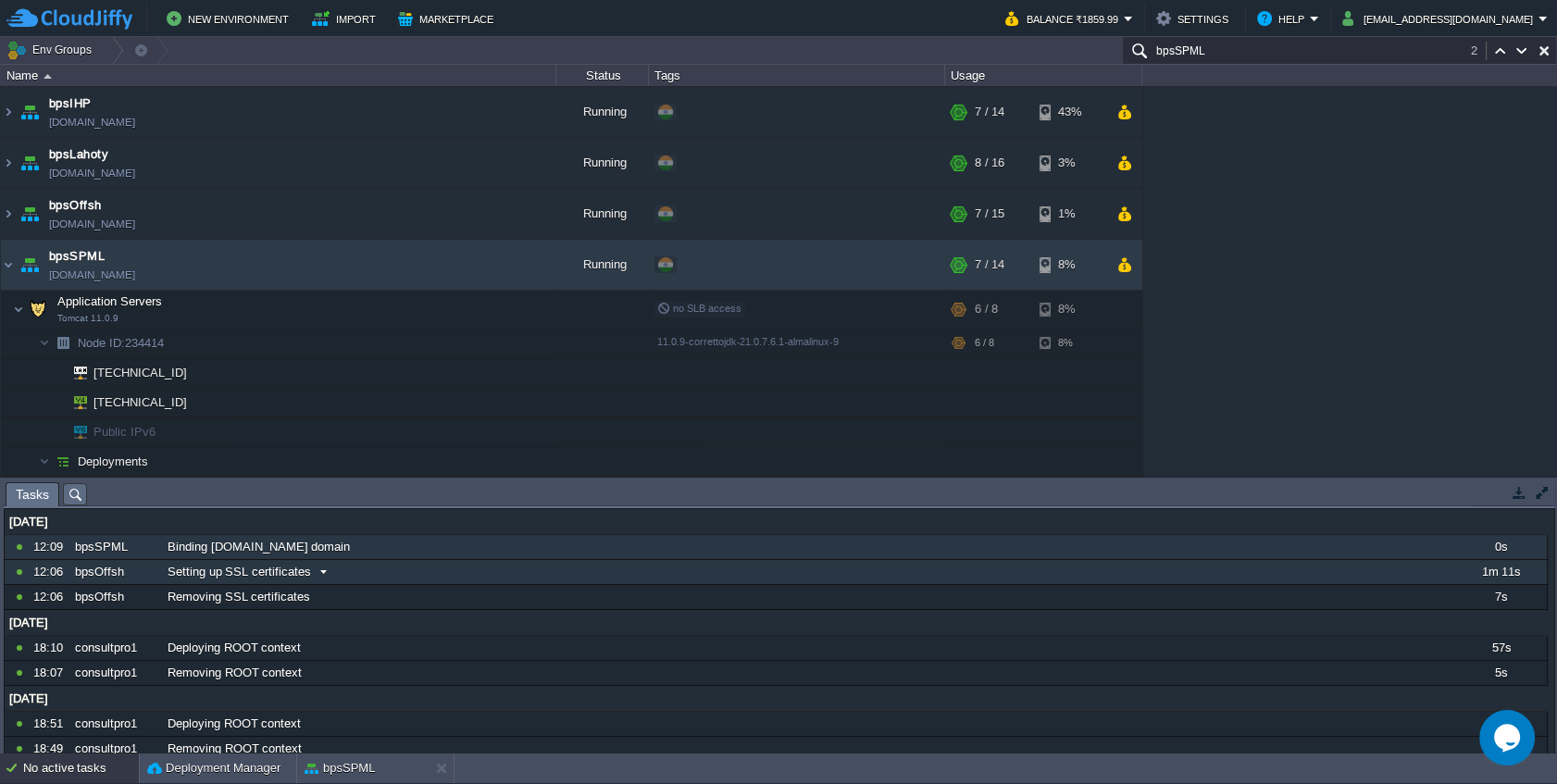
click at [401, 575] on div "Setting up SSL certificates" at bounding box center [808, 572] width 1291 height 24
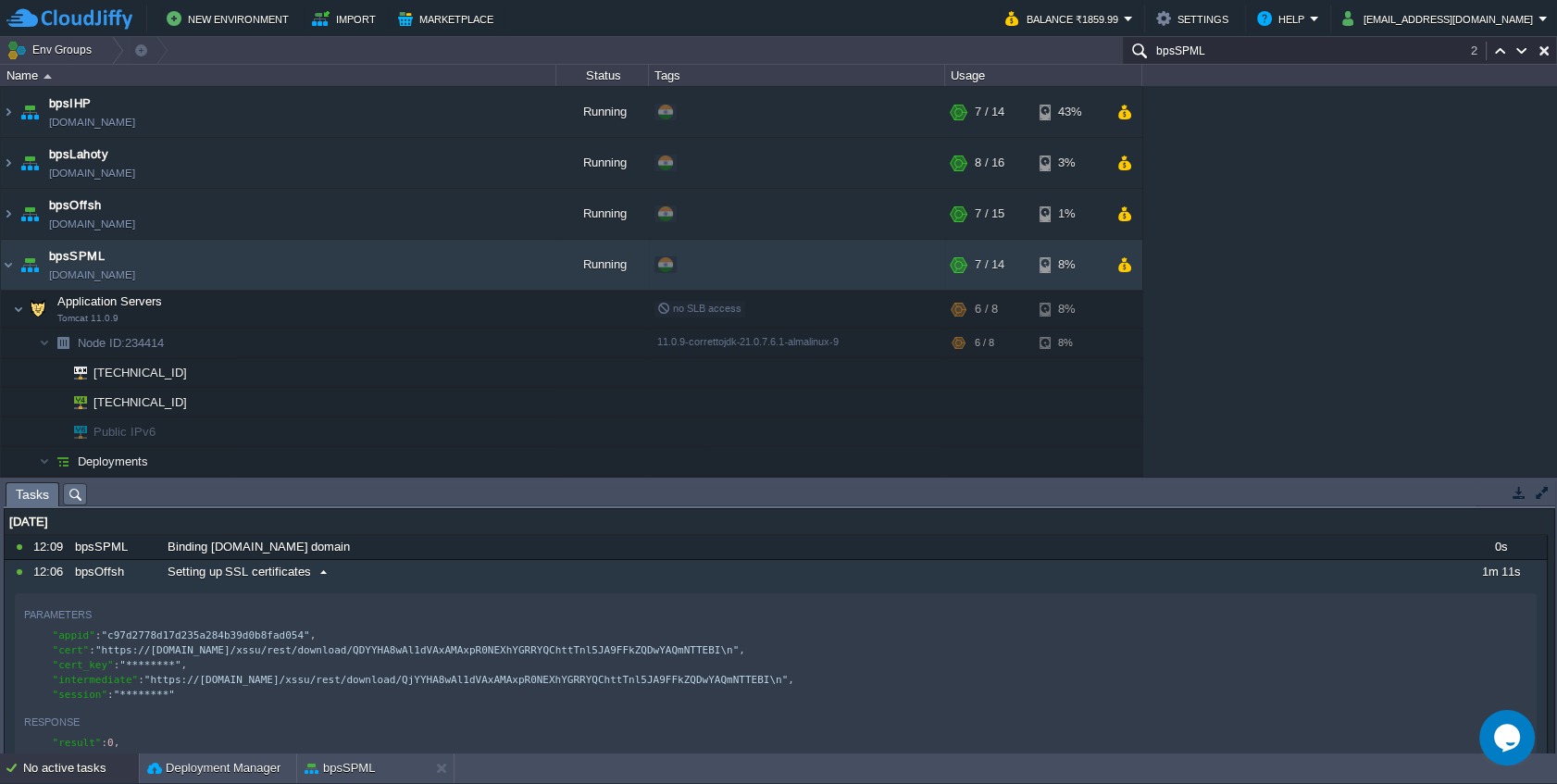
scroll to position [0, 0]
click at [381, 580] on div "Setting up SSL certificates" at bounding box center [808, 572] width 1291 height 24
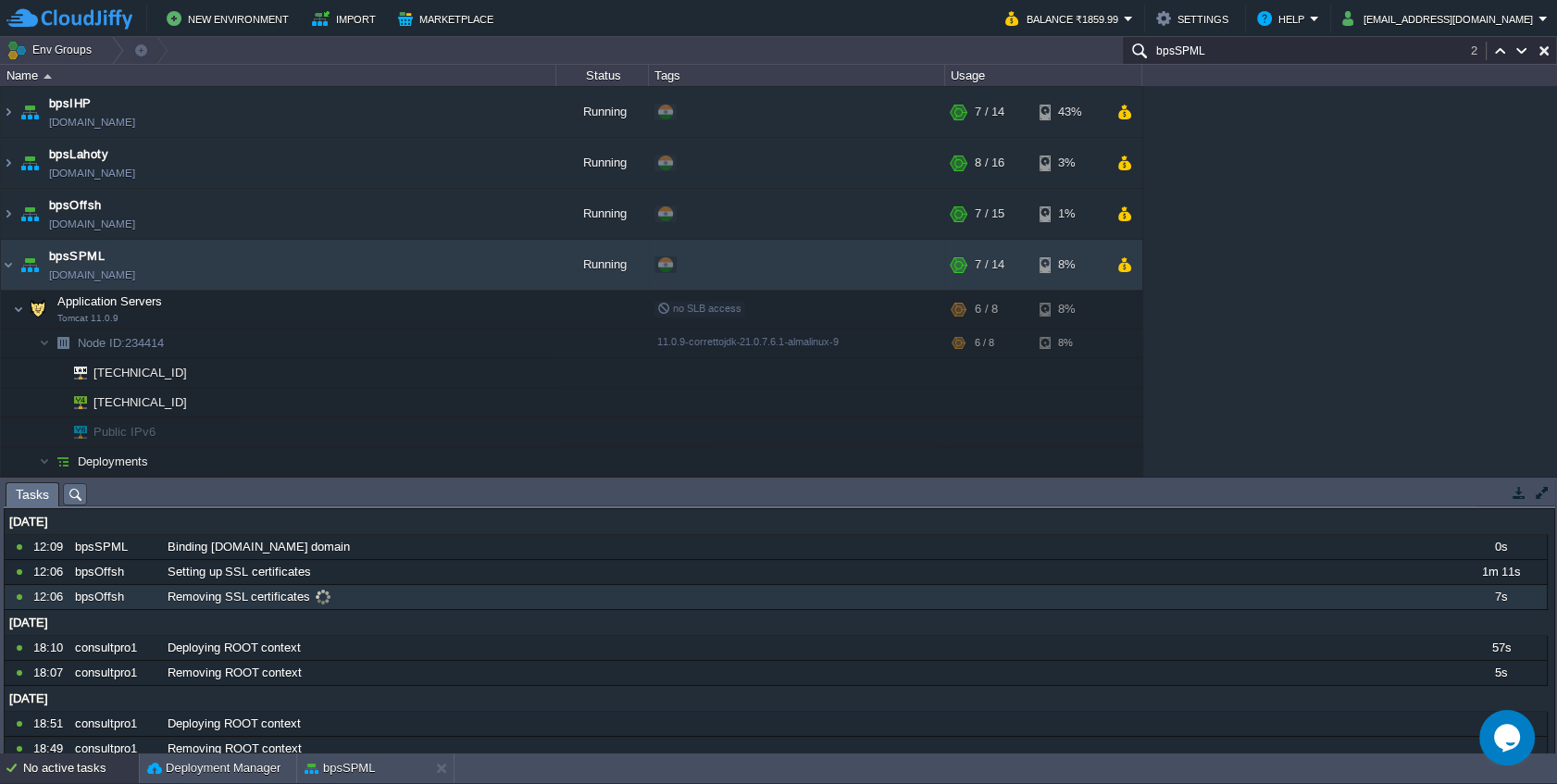
click at [382, 600] on div "Removing SSL certificates" at bounding box center [808, 598] width 1291 height 24
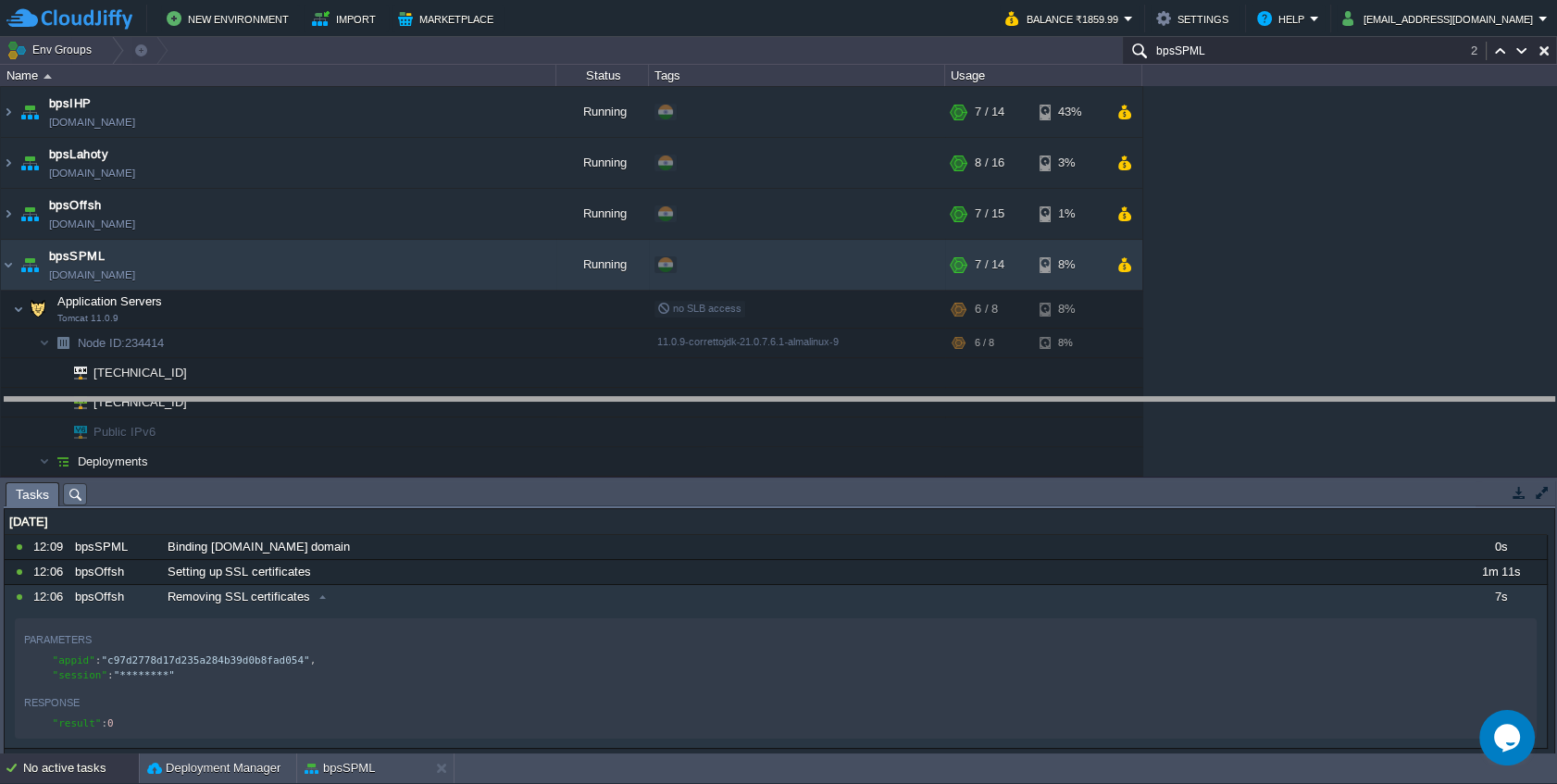
drag, startPoint x: 435, startPoint y: 492, endPoint x: 437, endPoint y: 399, distance: 93.0
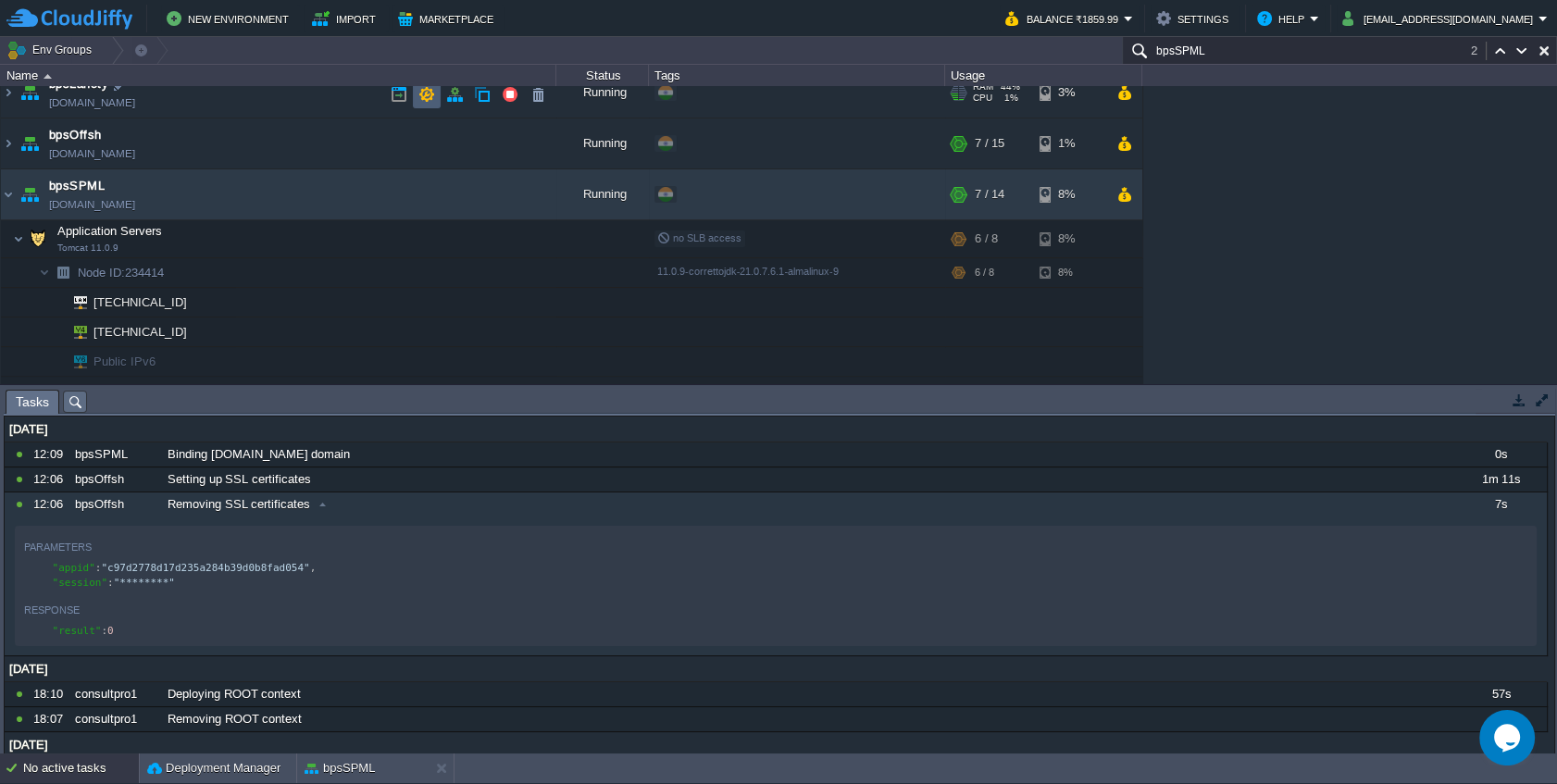
scroll to position [303, 0]
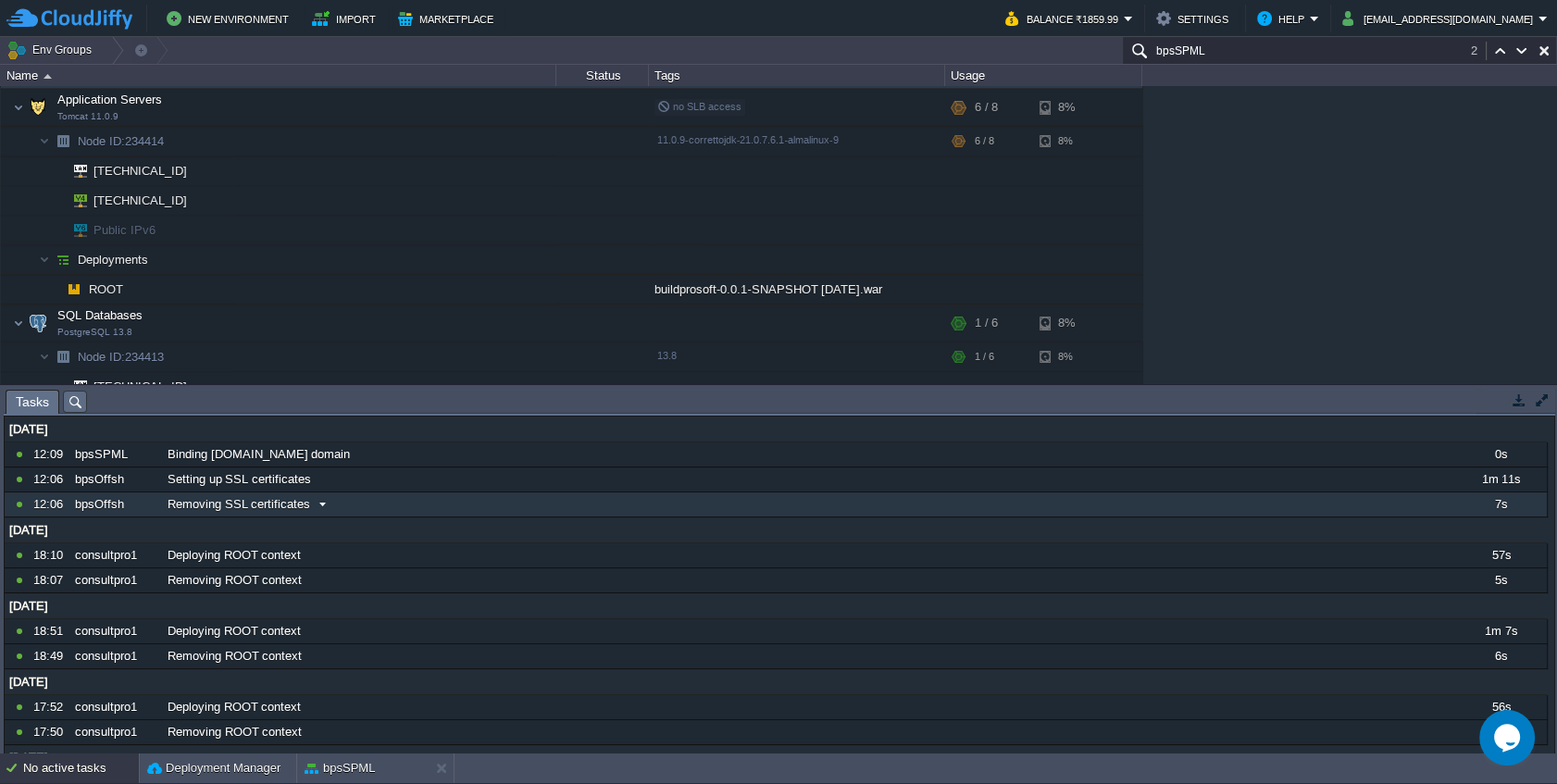
click at [372, 502] on div "Removing SSL certificates" at bounding box center [808, 505] width 1291 height 24
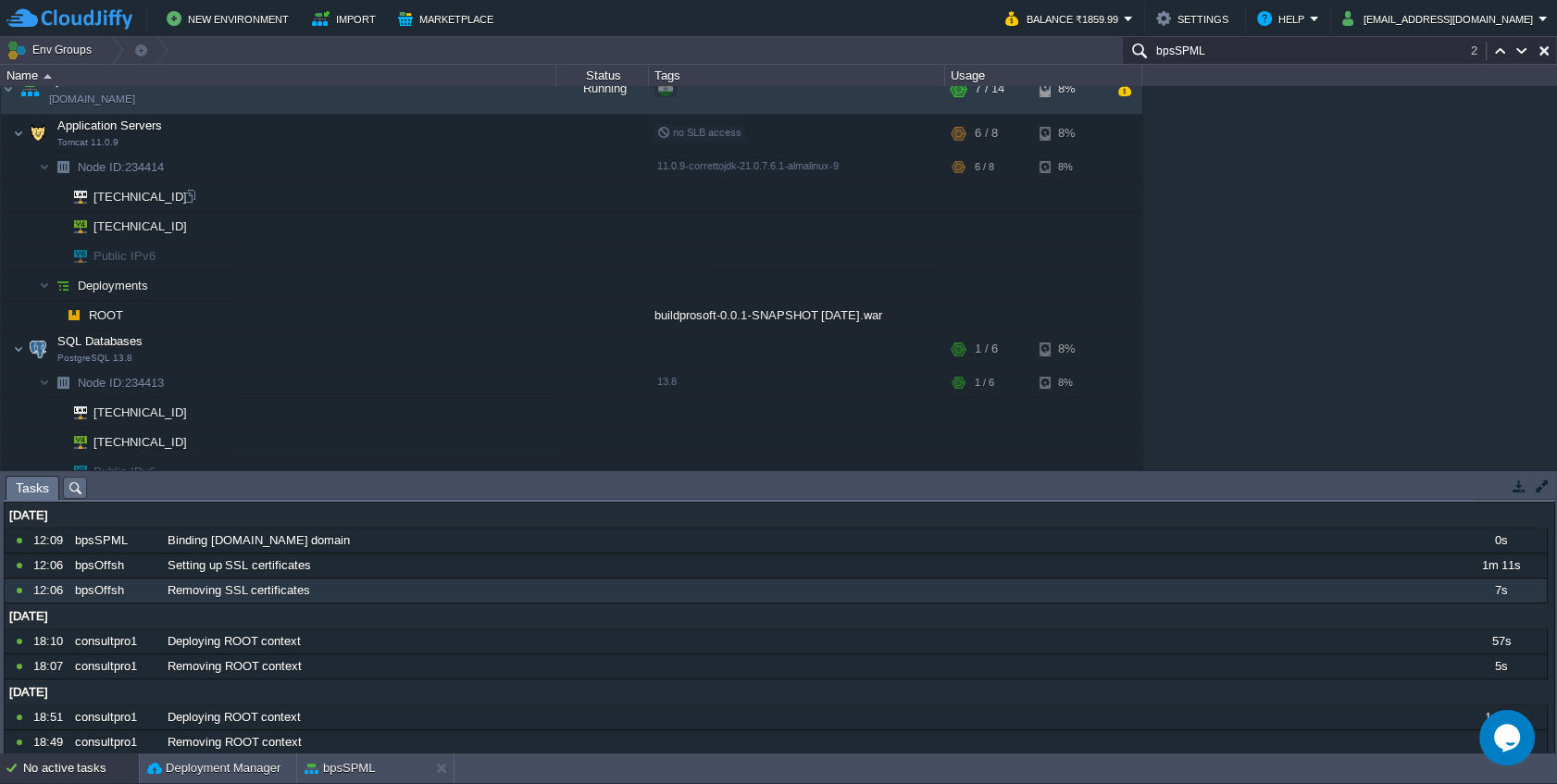
scroll to position [101, 0]
